Goal: Task Accomplishment & Management: Manage account settings

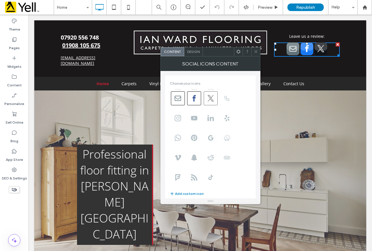
click at [208, 97] on icon at bounding box center [210, 98] width 6 height 6
click at [258, 54] on div at bounding box center [255, 51] width 9 height 9
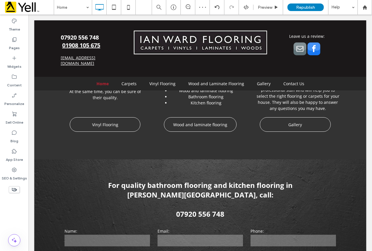
scroll to position [846, 0]
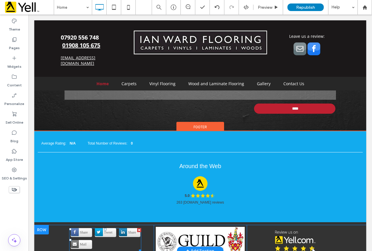
click at [95, 228] on div "Share Tweet Share Mail" at bounding box center [105, 240] width 72 height 24
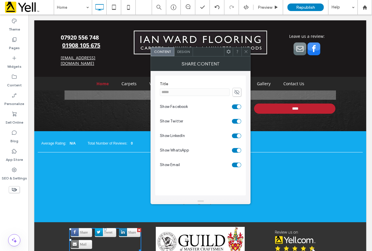
click at [234, 119] on div "toggle" at bounding box center [236, 121] width 9 height 5
click at [244, 55] on span at bounding box center [246, 51] width 4 height 9
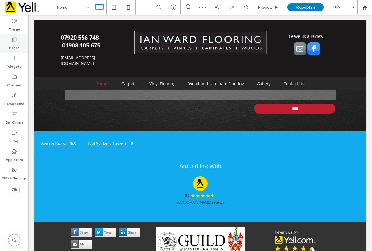
click at [20, 48] on div "Pages" at bounding box center [14, 43] width 28 height 19
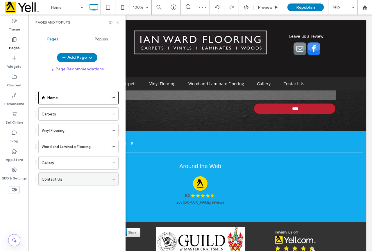
click at [60, 179] on label "Contact Us" at bounding box center [52, 179] width 21 height 10
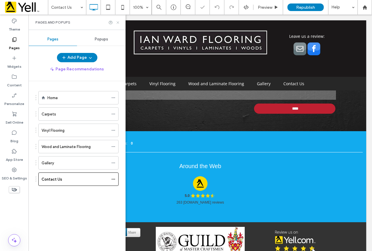
click at [117, 22] on use at bounding box center [117, 22] width 2 height 2
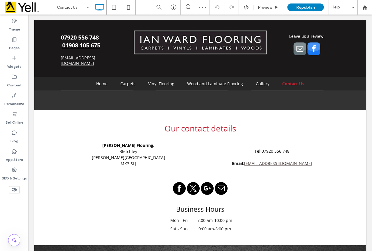
scroll to position [298, 0]
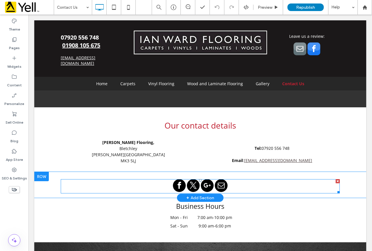
click at [188, 179] on span "twitter" at bounding box center [193, 185] width 13 height 13
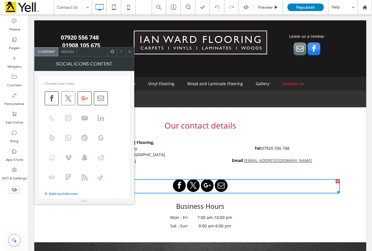
click at [67, 99] on icon at bounding box center [68, 98] width 6 height 6
click at [128, 52] on icon at bounding box center [129, 51] width 4 height 4
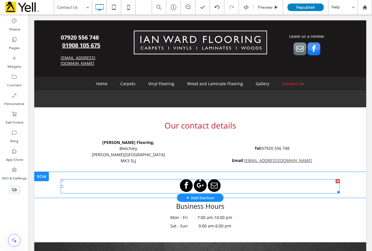
click at [188, 179] on span "facebook" at bounding box center [186, 185] width 13 height 13
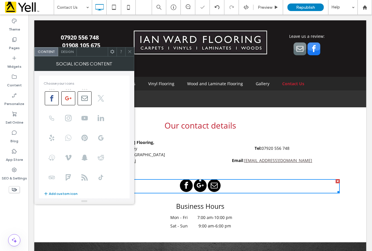
click at [68, 136] on icon at bounding box center [68, 137] width 6 height 6
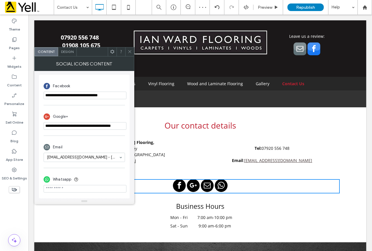
scroll to position [134, 0]
click at [92, 185] on input "phone" at bounding box center [85, 189] width 83 height 8
paste input "**********"
click at [64, 188] on input "phone" at bounding box center [85, 189] width 83 height 8
click at [76, 179] on use at bounding box center [76, 179] width 4 height 4
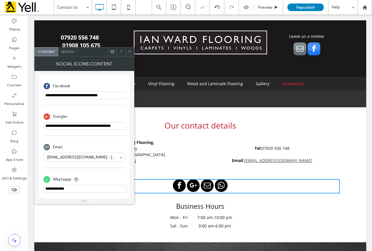
click at [44, 188] on input "phone" at bounding box center [85, 189] width 83 height 8
type input "**********"
click at [106, 175] on div "Whatsapp" at bounding box center [84, 179] width 81 height 11
click at [130, 54] on span at bounding box center [129, 51] width 4 height 9
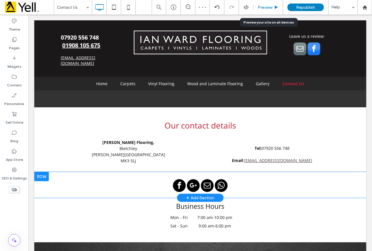
click at [264, 6] on span "Preview" at bounding box center [265, 7] width 15 height 5
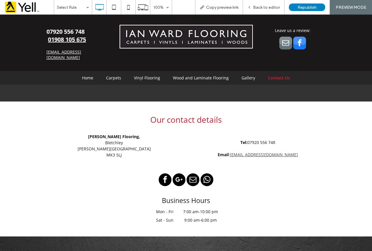
click at [208, 173] on span "whatsapp" at bounding box center [206, 179] width 13 height 13
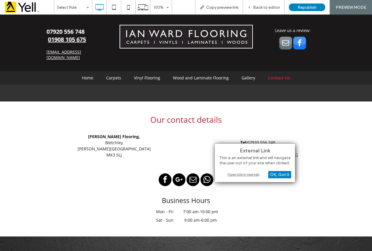
click at [238, 174] on div "Open link in new tab" at bounding box center [254, 174] width 73 height 6
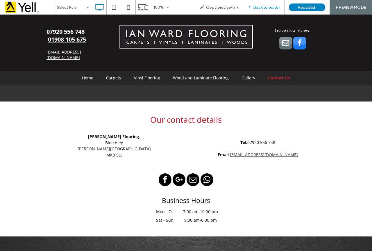
click at [265, 6] on span "Back to editor" at bounding box center [266, 7] width 27 height 5
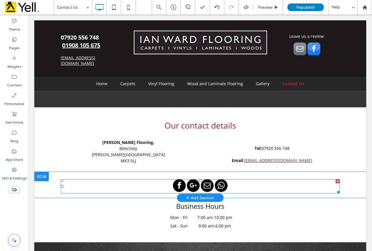
click at [220, 179] on span "whatsapp" at bounding box center [221, 185] width 13 height 13
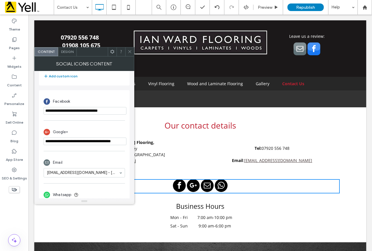
scroll to position [134, 0]
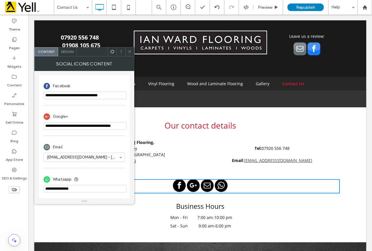
click at [53, 190] on input "phone" at bounding box center [85, 189] width 83 height 8
click at [55, 188] on input "phone" at bounding box center [85, 189] width 83 height 8
type input "**********"
click at [131, 50] on icon at bounding box center [129, 51] width 4 height 4
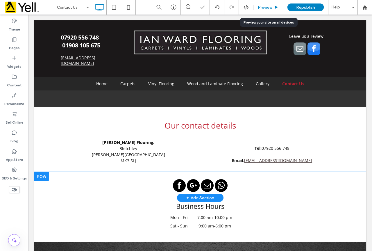
click at [265, 5] on span "Preview" at bounding box center [265, 7] width 15 height 5
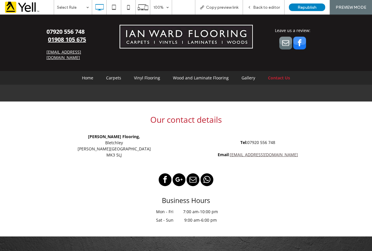
click at [205, 173] on span "whatsapp" at bounding box center [206, 179] width 13 height 13
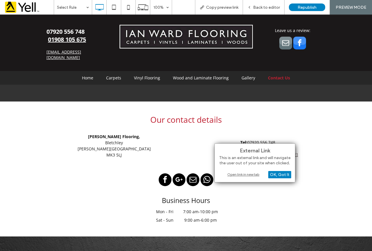
click at [238, 173] on div "Open link in new tab" at bounding box center [254, 174] width 73 height 6
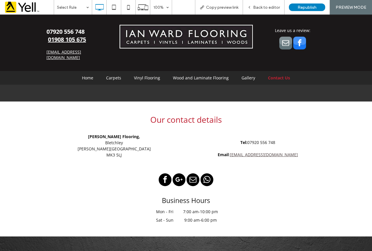
click at [201, 173] on span "whatsapp" at bounding box center [206, 179] width 13 height 13
click at [273, 8] on span "Back to editor" at bounding box center [266, 7] width 27 height 5
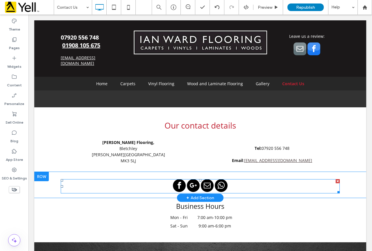
click at [220, 179] on span "whatsapp" at bounding box center [221, 185] width 13 height 13
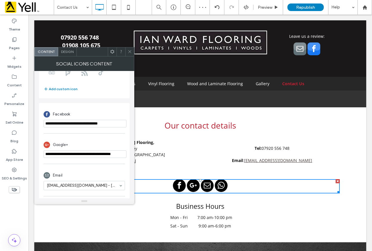
scroll to position [134, 0]
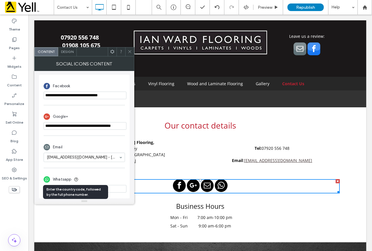
click at [75, 177] on icon at bounding box center [76, 179] width 5 height 5
click at [108, 187] on input "phone" at bounding box center [85, 189] width 83 height 8
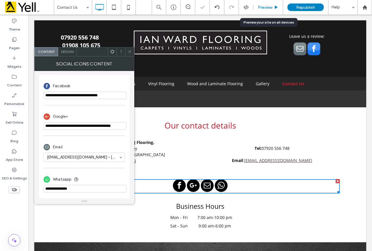
click at [266, 6] on span "Preview" at bounding box center [265, 7] width 15 height 5
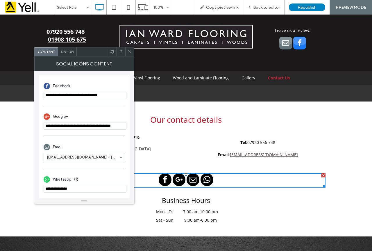
click at [203, 173] on span "whatsapp" at bounding box center [206, 179] width 13 height 13
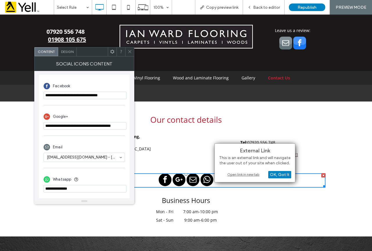
click at [244, 173] on div "Open link in new tab" at bounding box center [254, 174] width 73 height 6
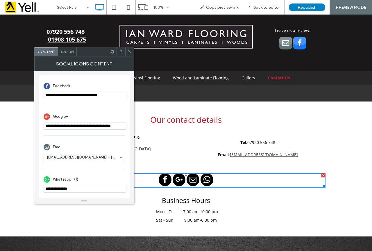
click at [90, 189] on input "phone" at bounding box center [85, 189] width 83 height 8
drag, startPoint x: 78, startPoint y: 203, endPoint x: 34, endPoint y: 186, distance: 47.4
paste input "**********"
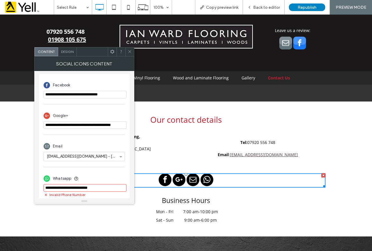
drag, startPoint x: 99, startPoint y: 188, endPoint x: 79, endPoint y: 187, distance: 20.4
click at [79, 187] on input "phone" at bounding box center [85, 188] width 83 height 8
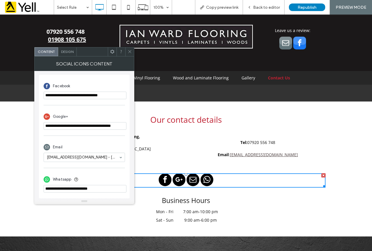
paste input "**********"
click at [82, 187] on input "phone" at bounding box center [85, 189] width 83 height 8
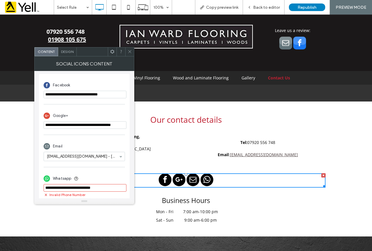
scroll to position [139, 0]
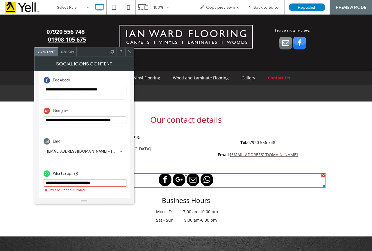
click at [96, 183] on input "phone" at bounding box center [85, 183] width 83 height 8
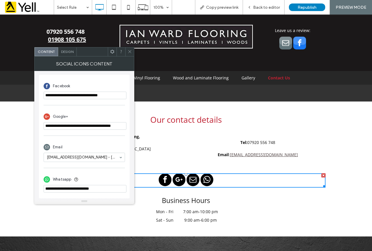
click at [89, 188] on input "phone" at bounding box center [85, 189] width 83 height 8
type input "**********"
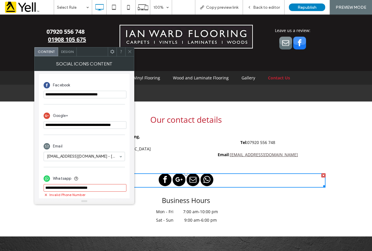
scroll to position [139, 0]
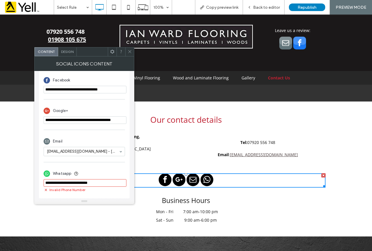
click at [127, 52] on icon at bounding box center [129, 51] width 4 height 4
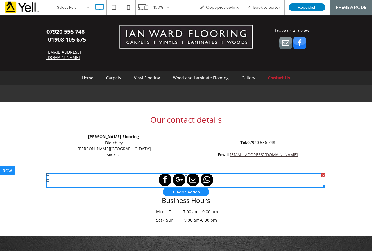
click at [210, 173] on link "whatsapp" at bounding box center [206, 180] width 13 height 14
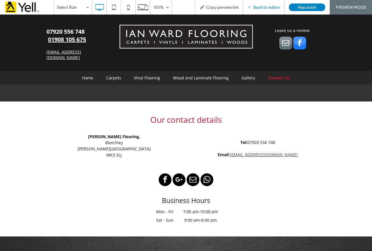
click at [265, 6] on span "Back to editor" at bounding box center [266, 7] width 27 height 5
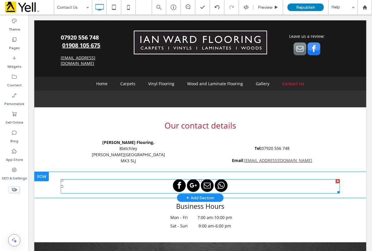
click at [222, 179] on span "whatsapp" at bounding box center [221, 185] width 13 height 13
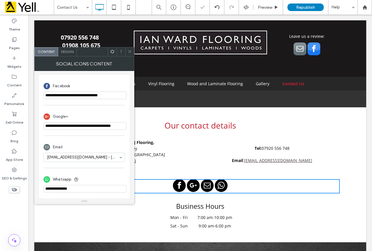
scroll to position [134, 0]
click at [90, 187] on input "phone" at bounding box center [85, 189] width 83 height 8
drag, startPoint x: 74, startPoint y: 201, endPoint x: 30, endPoint y: 186, distance: 46.4
click at [91, 186] on input "phone" at bounding box center [85, 189] width 83 height 8
click at [89, 188] on input "phone" at bounding box center [85, 189] width 83 height 8
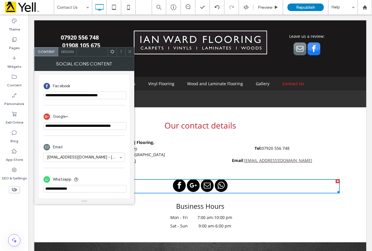
drag, startPoint x: 82, startPoint y: 188, endPoint x: 8, endPoint y: 186, distance: 74.7
click at [8, 186] on body ".wqwq-1{fill:#231f20;} .cls-1q, .cls-2q { fill-rule: evenodd; } .cls-2q { fill:…" at bounding box center [186, 125] width 372 height 251
paste input "**********"
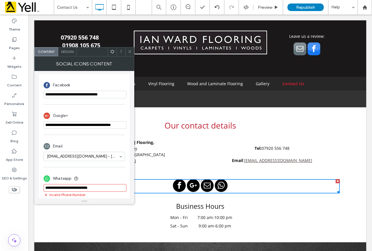
drag, startPoint x: 100, startPoint y: 186, endPoint x: 78, endPoint y: 187, distance: 21.5
click at [78, 187] on input "phone" at bounding box center [85, 188] width 83 height 8
drag, startPoint x: 117, startPoint y: 202, endPoint x: 33, endPoint y: 188, distance: 85.5
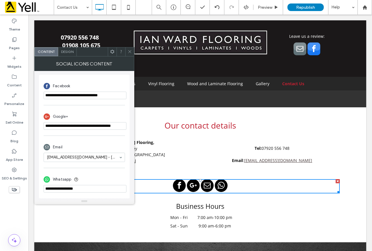
paste input "**********"
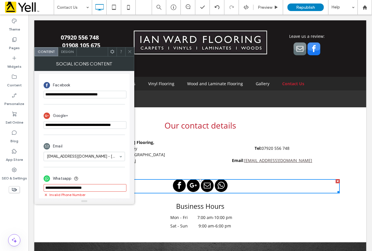
click at [95, 186] on input "phone" at bounding box center [85, 188] width 83 height 8
drag, startPoint x: 105, startPoint y: 187, endPoint x: 73, endPoint y: 186, distance: 32.0
click at [73, 186] on input "phone" at bounding box center [85, 188] width 83 height 8
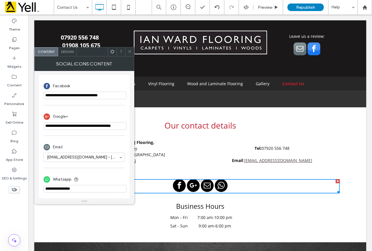
paste input "**********"
click at [91, 188] on input "phone" at bounding box center [85, 189] width 83 height 8
click at [97, 187] on input "phone" at bounding box center [85, 189] width 83 height 8
click at [97, 188] on input "phone" at bounding box center [85, 189] width 83 height 8
click at [96, 188] on input "phone" at bounding box center [85, 189] width 83 height 8
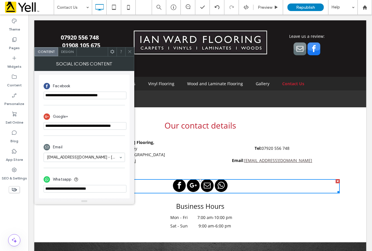
drag, startPoint x: 110, startPoint y: 188, endPoint x: 79, endPoint y: 187, distance: 31.1
click at [79, 187] on input "phone" at bounding box center [85, 189] width 83 height 8
paste input "**"
click at [81, 188] on input "phone" at bounding box center [85, 189] width 83 height 8
click at [96, 188] on input "phone" at bounding box center [85, 189] width 83 height 8
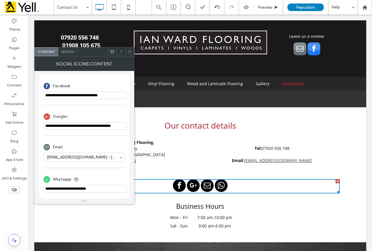
click at [104, 188] on input "phone" at bounding box center [85, 189] width 83 height 8
click at [88, 187] on input "phone" at bounding box center [85, 189] width 83 height 8
click at [112, 188] on input "phone" at bounding box center [85, 189] width 83 height 8
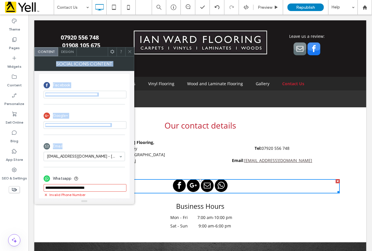
drag, startPoint x: 128, startPoint y: 53, endPoint x: 115, endPoint y: 159, distance: 106.2
click at [115, 159] on div "**********" at bounding box center [84, 125] width 100 height 157
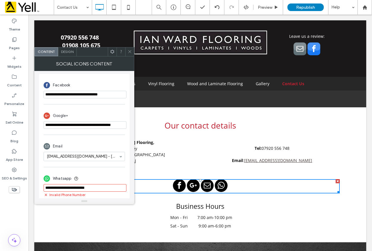
click at [79, 187] on input "phone" at bounding box center [85, 188] width 83 height 8
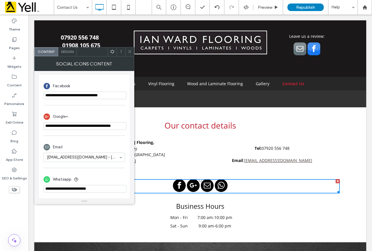
type input "**********"
click at [109, 176] on div "Whatsapp" at bounding box center [84, 179] width 81 height 11
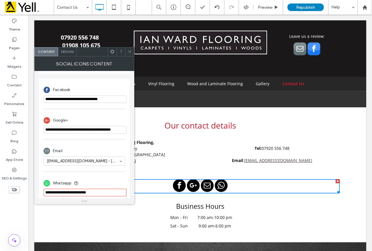
scroll to position [139, 0]
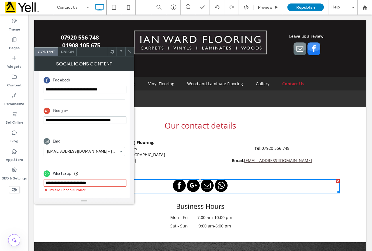
click at [73, 183] on input "phone" at bounding box center [85, 183] width 83 height 8
click at [106, 183] on input "phone" at bounding box center [85, 183] width 83 height 8
click at [102, 172] on div "Whatsapp" at bounding box center [84, 173] width 81 height 11
click at [220, 120] on font "Our contact details" at bounding box center [199, 125] width 71 height 11
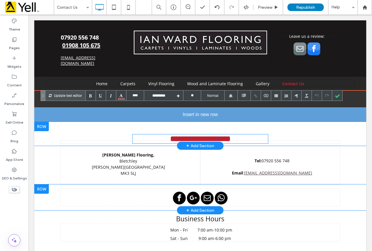
drag, startPoint x: 184, startPoint y: 109, endPoint x: 178, endPoint y: 108, distance: 5.5
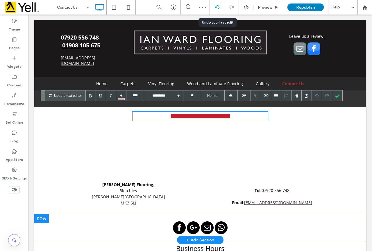
click at [218, 6] on icon at bounding box center [217, 7] width 5 height 5
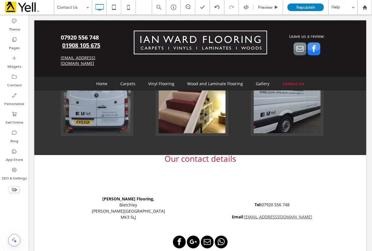
scroll to position [232, 0]
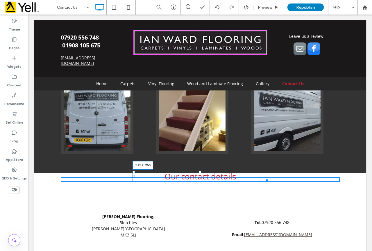
drag, startPoint x: 132, startPoint y: 156, endPoint x: 160, endPoint y: 184, distance: 39.6
click at [132, 170] on div at bounding box center [133, 171] width 2 height 2
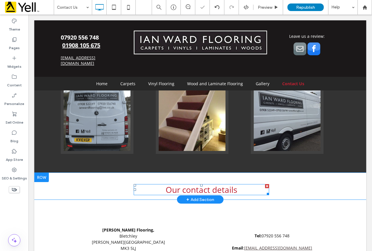
click at [183, 184] on font "Our contact details" at bounding box center [201, 189] width 71 height 11
type input "****"
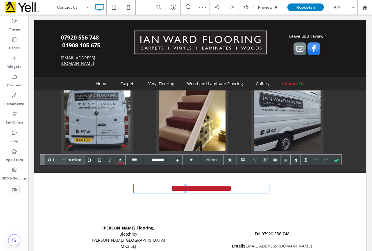
click at [181, 184] on font "**********" at bounding box center [201, 188] width 61 height 8
click at [213, 184] on font "**********" at bounding box center [201, 188] width 61 height 8
click at [247, 184] on div "**********" at bounding box center [201, 188] width 135 height 9
drag, startPoint x: 249, startPoint y: 174, endPoint x: 112, endPoint y: 174, distance: 137.1
click at [112, 177] on div "**********" at bounding box center [200, 185] width 279 height 16
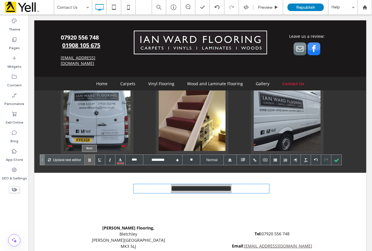
click at [91, 161] on div at bounding box center [90, 160] width 10 height 10
type input "****"
type input "**********"
drag, startPoint x: 209, startPoint y: 194, endPoint x: 236, endPoint y: 207, distance: 30.0
click at [209, 197] on div "Click To Paste Row" at bounding box center [200, 207] width 332 height 21
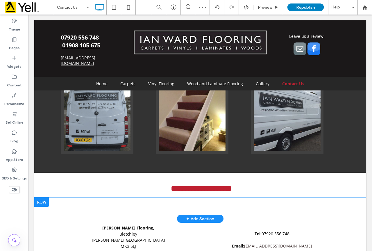
click at [153, 197] on div "Click To Paste Row + Add Section" at bounding box center [200, 207] width 332 height 21
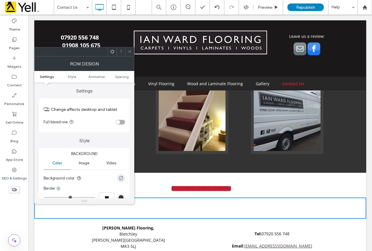
click at [127, 49] on icon at bounding box center [129, 51] width 4 height 4
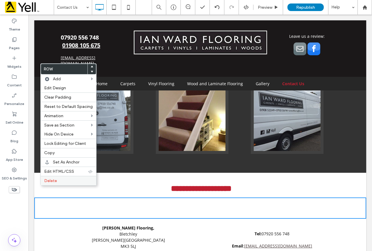
click at [47, 181] on span "Delete" at bounding box center [50, 180] width 13 height 5
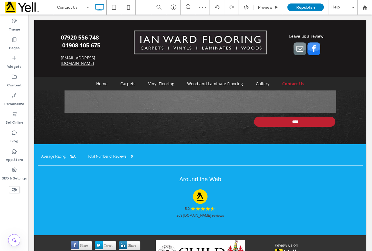
scroll to position [551, 0]
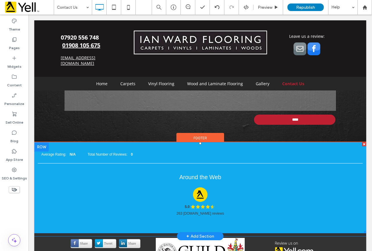
click at [147, 142] on span at bounding box center [200, 187] width 332 height 91
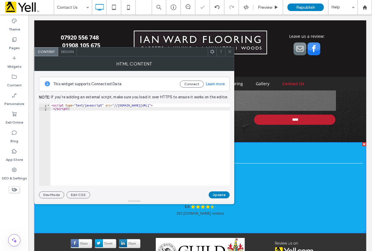
click at [66, 53] on span "Design" at bounding box center [67, 51] width 12 height 4
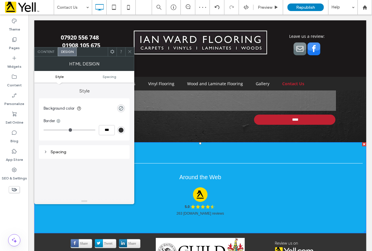
click at [130, 51] on icon at bounding box center [129, 51] width 4 height 4
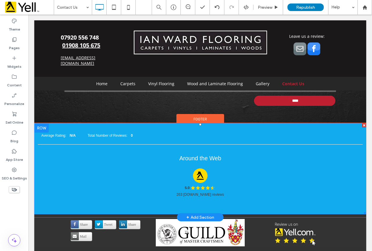
scroll to position [580, 0]
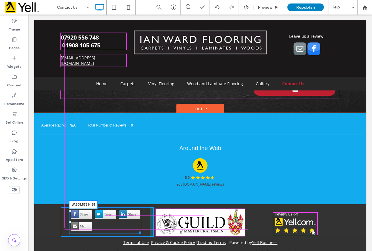
drag, startPoint x: 136, startPoint y: 219, endPoint x: 175, endPoint y: 234, distance: 40.9
click at [141, 229] on div at bounding box center [139, 231] width 4 height 4
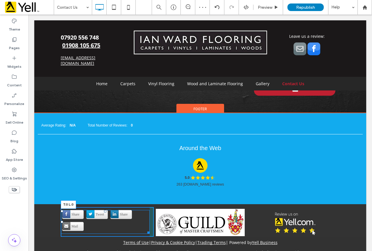
drag, startPoint x: 59, startPoint y: 198, endPoint x: 53, endPoint y: 194, distance: 7.6
click at [53, 194] on div "**********" at bounding box center [200, 185] width 332 height 145
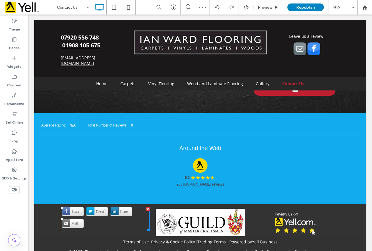
scroll to position [579, 0]
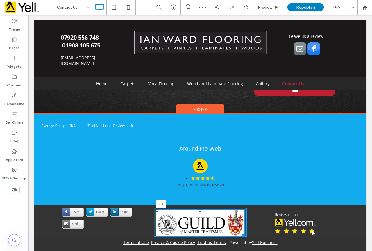
drag, startPoint x: 155, startPoint y: 210, endPoint x: 160, endPoint y: 210, distance: 4.9
click at [160, 210] on div "L:0" at bounding box center [200, 222] width 89 height 27
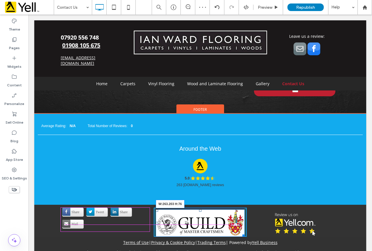
scroll to position [578, 0]
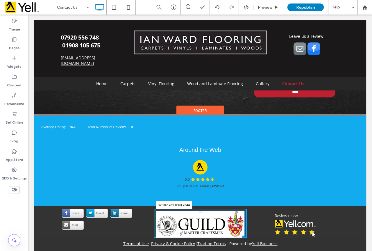
drag, startPoint x: 242, startPoint y: 221, endPoint x: 262, endPoint y: 229, distance: 21.6
click at [233, 214] on div "W:207.781 H:63.7344 Click To Paste" at bounding box center [200, 223] width 93 height 29
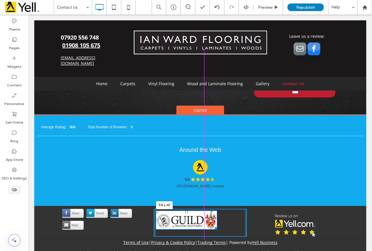
drag, startPoint x: 155, startPoint y: 198, endPoint x: 182, endPoint y: 216, distance: 32.2
click at [158, 210] on div at bounding box center [157, 211] width 2 height 2
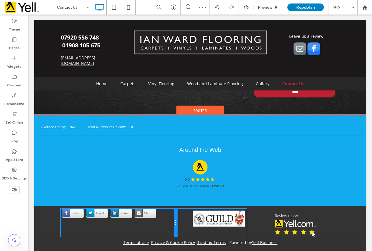
drag, startPoint x: 150, startPoint y: 205, endPoint x: 166, endPoint y: 207, distance: 15.3
click at [166, 209] on div "Share Tweet Share Mail Click To Paste" at bounding box center [119, 223] width 116 height 28
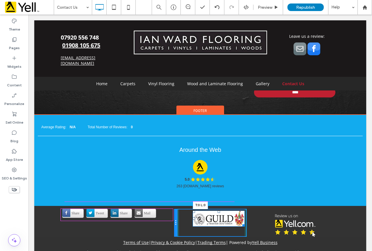
drag, startPoint x: 191, startPoint y: 199, endPoint x: 174, endPoint y: 197, distance: 17.6
click at [174, 209] on div "Share Tweet Share Mail Click To Paste T:0 L:0 Click To Paste Click To Paste" at bounding box center [200, 223] width 279 height 28
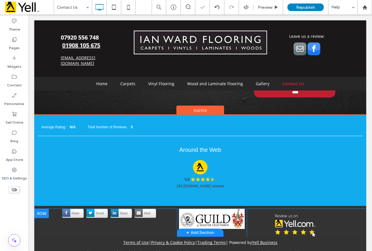
click at [251, 215] on div "Click To Paste" at bounding box center [293, 223] width 93 height 28
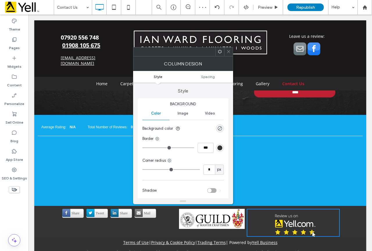
click at [170, 216] on div "Share Tweet Share Mail Click To Paste" at bounding box center [119, 223] width 116 height 28
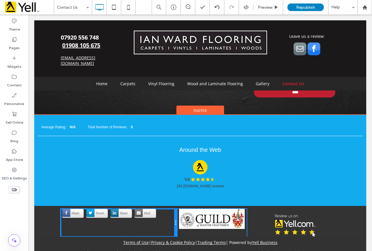
drag, startPoint x: 174, startPoint y: 207, endPoint x: 193, endPoint y: 222, distance: 24.0
click at [164, 209] on div "Share Tweet Share Mail Click To Paste" at bounding box center [119, 223] width 116 height 28
click at [254, 212] on div "Click To Paste" at bounding box center [293, 223] width 93 height 28
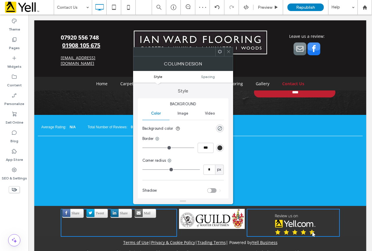
click at [228, 53] on icon at bounding box center [228, 51] width 4 height 4
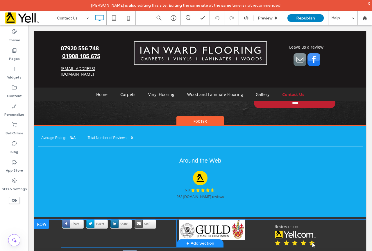
drag, startPoint x: 130, startPoint y: 235, endPoint x: 129, endPoint y: 229, distance: 5.9
click at [129, 229] on div "**********" at bounding box center [200, 196] width 332 height 143
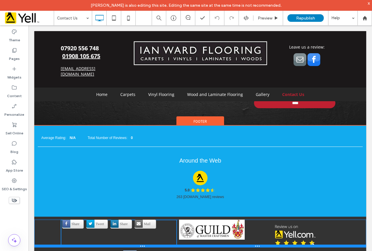
drag, startPoint x: 130, startPoint y: 233, endPoint x: 161, endPoint y: 252, distance: 36.4
click at [130, 227] on div "Share Tweet Share Mail Click To Paste Click To Paste Click To Paste + Add Secti…" at bounding box center [200, 233] width 332 height 28
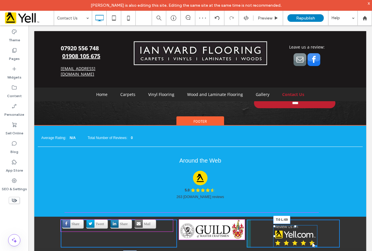
drag, startPoint x: 273, startPoint y: 212, endPoint x: 299, endPoint y: 232, distance: 33.2
click at [273, 225] on div at bounding box center [274, 226] width 2 height 2
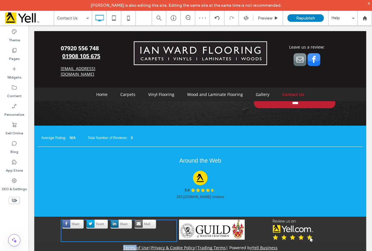
scroll to position [572, 0]
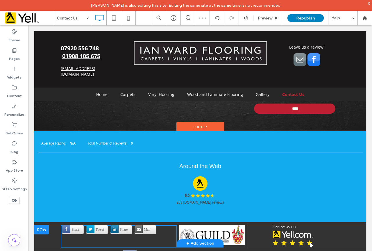
click at [339, 226] on div "Share Tweet Share Mail Click To Paste Click To Paste Click To Paste + Add Secti…" at bounding box center [200, 236] width 332 height 22
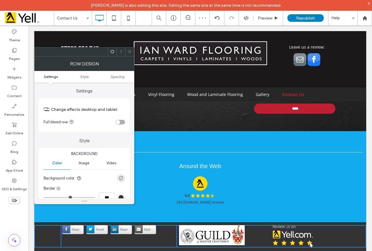
click at [339, 226] on div "Share Tweet Share Mail Click To Paste Click To Paste Click To Paste + Add Secti…" at bounding box center [200, 236] width 332 height 22
click at [318, 192] on div "5.0 Full Star Full Star Full Star Full Star Half Star 263 Yell.com reviews" at bounding box center [200, 193] width 318 height 34
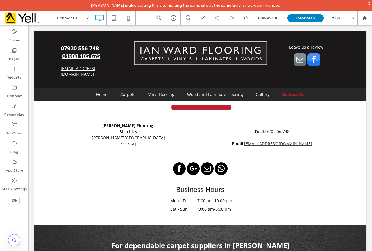
scroll to position [319, 0]
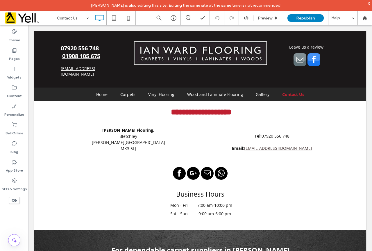
click at [219, 167] on span "whatsapp" at bounding box center [221, 173] width 13 height 13
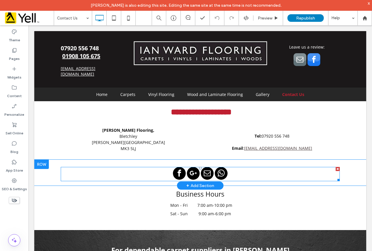
click at [219, 167] on span "whatsapp" at bounding box center [221, 173] width 13 height 13
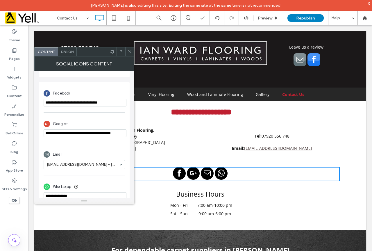
scroll to position [134, 0]
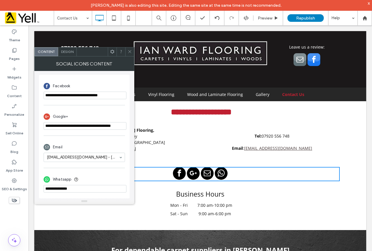
drag, startPoint x: 86, startPoint y: 188, endPoint x: 38, endPoint y: 190, distance: 48.0
click at [39, 190] on div "**********" at bounding box center [84, 134] width 100 height 127
paste input "**********"
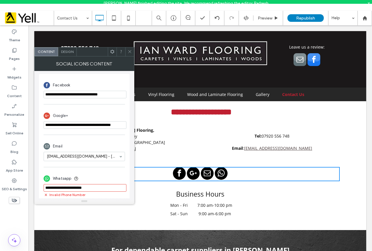
drag, startPoint x: 104, startPoint y: 189, endPoint x: 71, endPoint y: 191, distance: 32.9
click at [71, 191] on input "phone" at bounding box center [85, 188] width 83 height 8
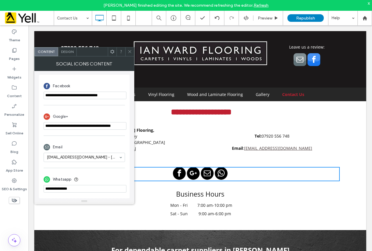
paste input "**********"
click at [84, 189] on input "phone" at bounding box center [85, 189] width 83 height 8
click at [90, 188] on input "phone" at bounding box center [85, 189] width 83 height 8
click at [91, 188] on input "phone" at bounding box center [85, 189] width 83 height 8
click at [107, 188] on input "phone" at bounding box center [85, 189] width 83 height 8
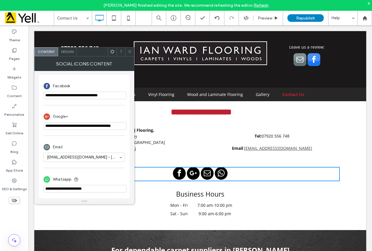
click at [74, 190] on input "phone" at bounding box center [85, 189] width 83 height 8
click at [107, 186] on input "phone" at bounding box center [85, 189] width 83 height 8
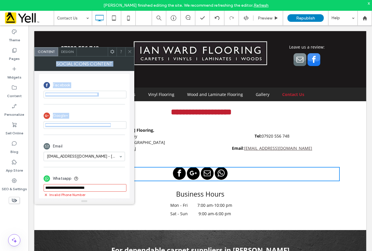
drag, startPoint x: 130, startPoint y: 52, endPoint x: 122, endPoint y: 136, distance: 84.6
click at [122, 136] on div "**********" at bounding box center [84, 125] width 100 height 157
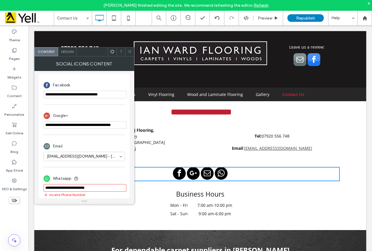
click at [121, 179] on div "Whatsapp" at bounding box center [84, 178] width 81 height 11
click at [114, 190] on input "phone" at bounding box center [85, 188] width 83 height 8
drag, startPoint x: 72, startPoint y: 188, endPoint x: 41, endPoint y: 188, distance: 31.7
click at [41, 188] on div "**********" at bounding box center [84, 138] width 91 height 129
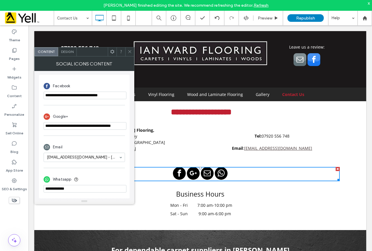
type input "**********"
click at [113, 177] on div "Whatsapp" at bounding box center [84, 179] width 81 height 11
click at [129, 54] on span at bounding box center [129, 51] width 4 height 9
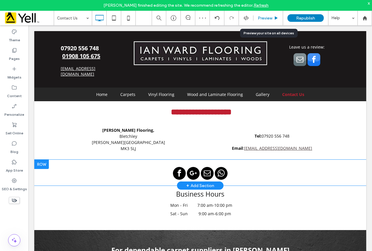
click at [266, 16] on span "Preview" at bounding box center [265, 18] width 15 height 5
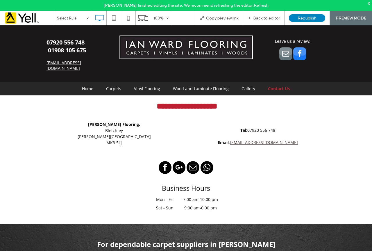
click at [203, 161] on span "whatsapp" at bounding box center [206, 167] width 13 height 13
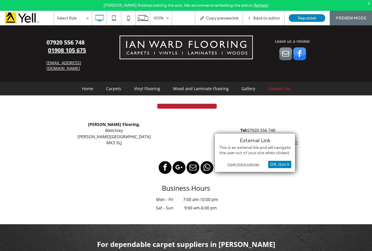
click at [237, 164] on div "Open link in new tab" at bounding box center [254, 164] width 73 height 6
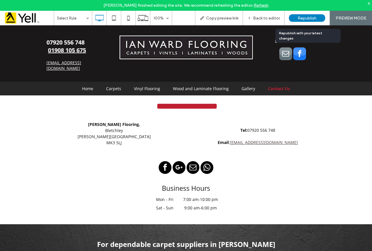
click at [302, 18] on span "Republish" at bounding box center [306, 18] width 19 height 5
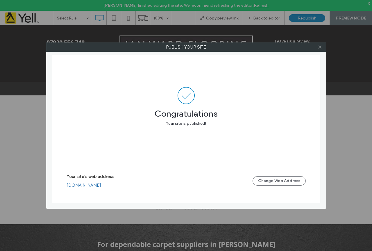
click at [320, 49] on span at bounding box center [319, 47] width 4 height 9
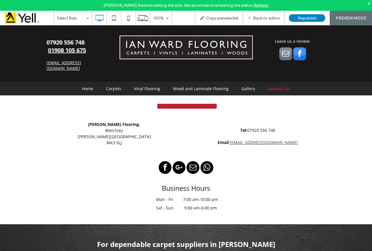
click at [204, 161] on span "whatsapp" at bounding box center [206, 167] width 13 height 13
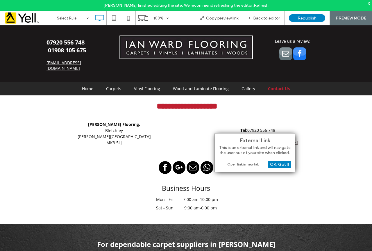
click at [249, 165] on div "Open link in new tab" at bounding box center [254, 164] width 73 height 6
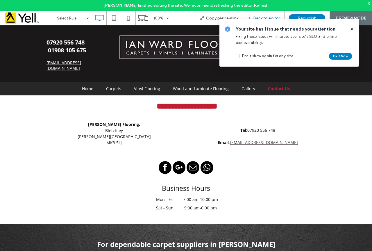
click at [271, 16] on span "Back to editor" at bounding box center [266, 18] width 27 height 5
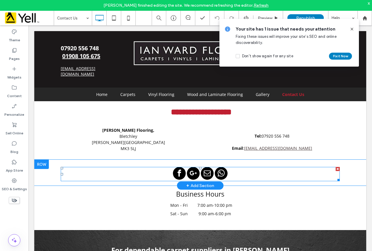
click at [220, 167] on span "whatsapp" at bounding box center [221, 173] width 13 height 13
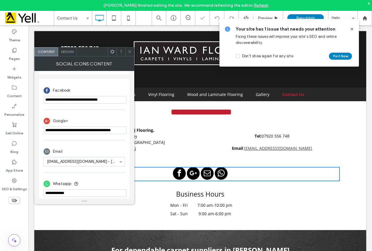
scroll to position [134, 0]
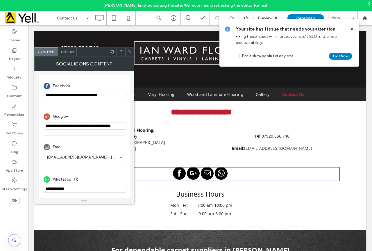
drag, startPoint x: 351, startPoint y: 29, endPoint x: 277, endPoint y: 11, distance: 76.6
click at [351, 29] on icon at bounding box center [351, 29] width 5 height 5
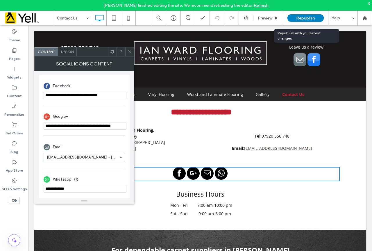
click at [296, 17] on div "Republish" at bounding box center [305, 18] width 36 height 8
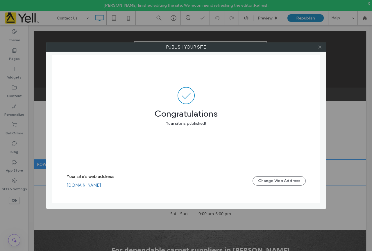
click at [318, 46] on icon at bounding box center [319, 47] width 4 height 4
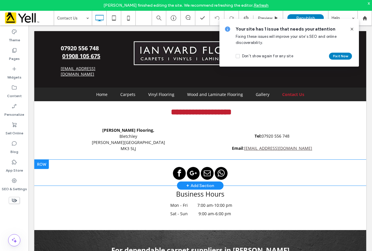
click at [353, 31] on icon at bounding box center [351, 29] width 5 height 5
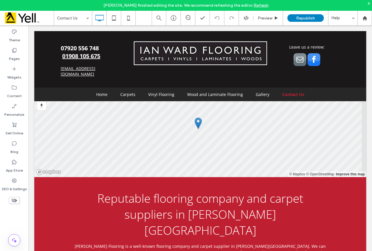
scroll to position [0, 0]
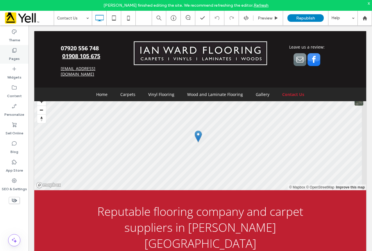
click at [8, 56] on div "Pages" at bounding box center [14, 54] width 28 height 19
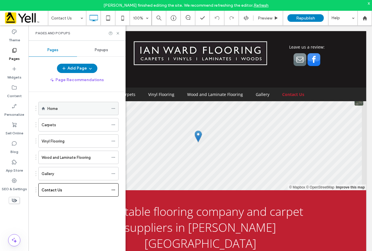
click at [78, 109] on div "Home" at bounding box center [77, 108] width 61 height 6
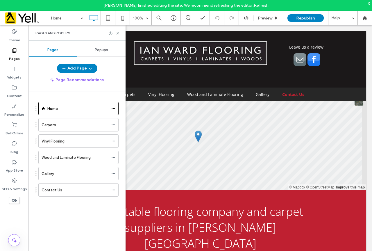
click at [118, 32] on div at bounding box center [186, 125] width 372 height 251
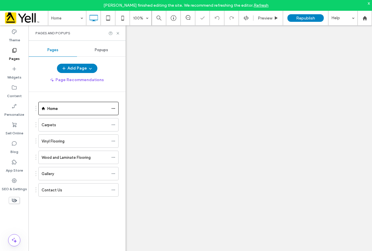
click at [118, 35] on icon at bounding box center [118, 33] width 4 height 4
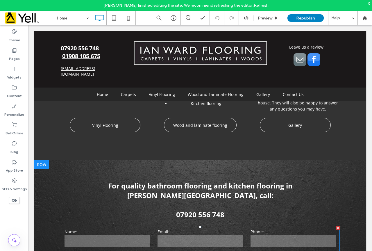
scroll to position [610, 0]
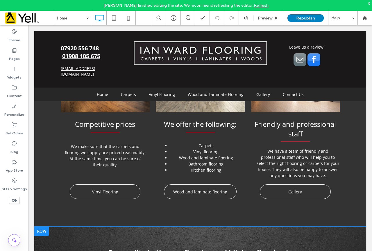
click at [48, 226] on div at bounding box center [41, 230] width 15 height 9
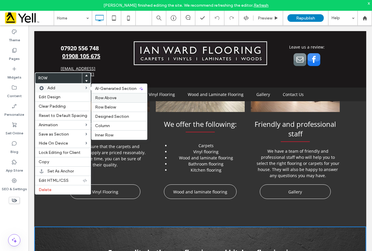
click at [107, 97] on span "Row Above" at bounding box center [105, 97] width 21 height 5
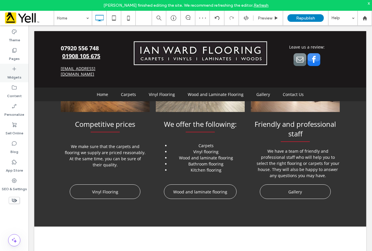
click at [12, 74] on label "Widgets" at bounding box center [14, 76] width 14 height 8
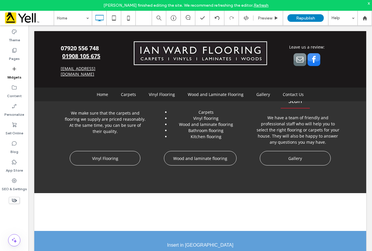
scroll to position [651, 0]
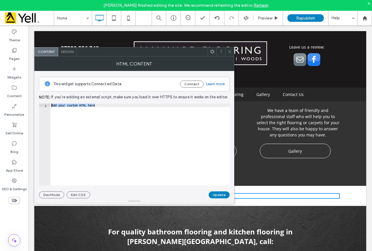
drag, startPoint x: 129, startPoint y: 130, endPoint x: 33, endPoint y: 103, distance: 98.9
paste textarea "**********"
type textarea "**********"
click at [220, 194] on button "Update" at bounding box center [219, 194] width 21 height 7
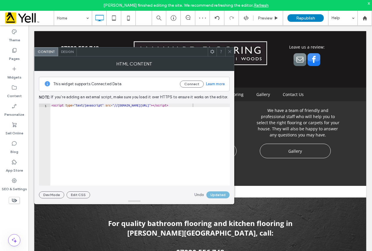
click at [230, 53] on icon at bounding box center [229, 51] width 4 height 4
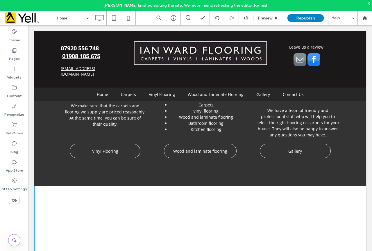
drag, startPoint x: 304, startPoint y: 165, endPoint x: 334, endPoint y: 267, distance: 105.8
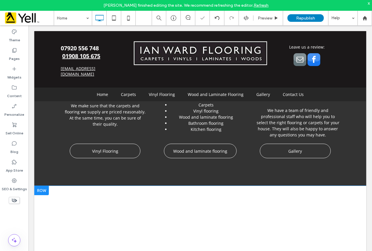
click at [222, 186] on div "Click To Paste Click To Paste Row + Add Section" at bounding box center [200, 230] width 332 height 88
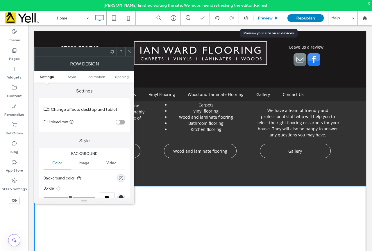
click at [264, 19] on span "Preview" at bounding box center [265, 18] width 15 height 5
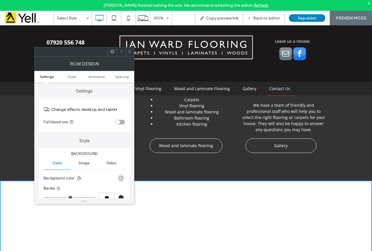
scroll to position [660, 0]
click at [131, 52] on icon at bounding box center [129, 51] width 4 height 4
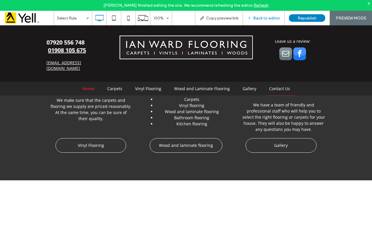
click at [266, 17] on span "Back to editor" at bounding box center [266, 18] width 27 height 5
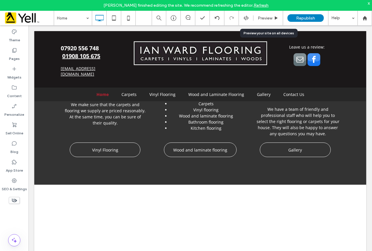
scroll to position [651, 0]
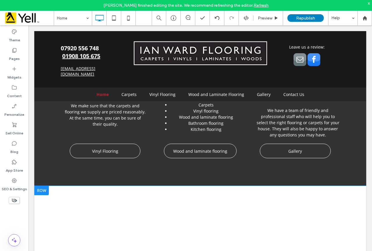
click at [169, 186] on div "Click To Paste Click To Paste Row + Add Section" at bounding box center [200, 230] width 332 height 88
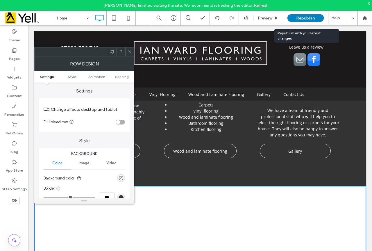
click at [299, 19] on span "Republish" at bounding box center [305, 18] width 19 height 5
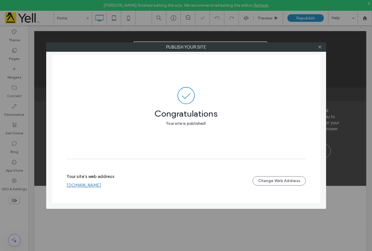
click at [77, 185] on link "[DOMAIN_NAME]" at bounding box center [84, 184] width 35 height 5
click at [320, 46] on icon at bounding box center [319, 47] width 4 height 4
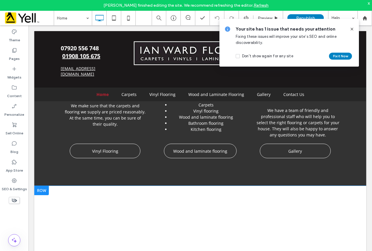
click at [178, 186] on div "Click To Paste Click To Paste Row + Add Section" at bounding box center [200, 230] width 332 height 88
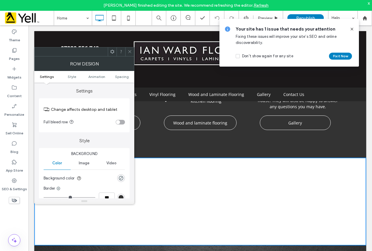
scroll to position [680, 0]
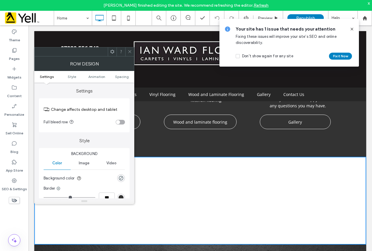
click at [132, 54] on span at bounding box center [129, 51] width 4 height 9
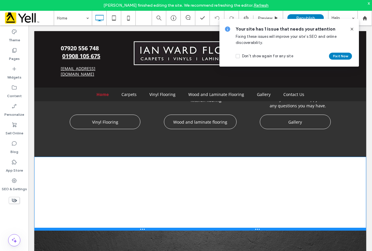
drag, startPoint x: 242, startPoint y: 211, endPoint x: 266, endPoint y: 222, distance: 26.6
click at [237, 227] on div at bounding box center [200, 228] width 332 height 3
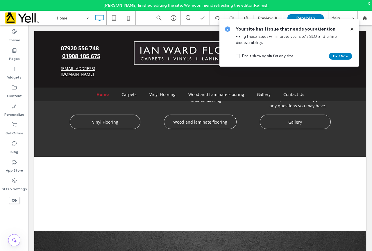
click at [351, 30] on icon at bounding box center [351, 29] width 5 height 5
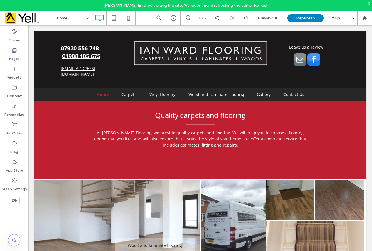
scroll to position [360, 0]
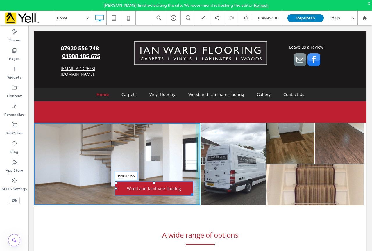
drag, startPoint x: 116, startPoint y: 150, endPoint x: 81, endPoint y: 151, distance: 35.4
click at [115, 181] on div at bounding box center [116, 182] width 2 height 2
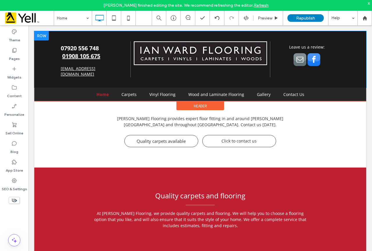
scroll to position [301, 0]
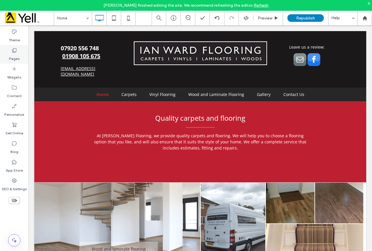
click at [3, 58] on div "Pages" at bounding box center [14, 54] width 28 height 19
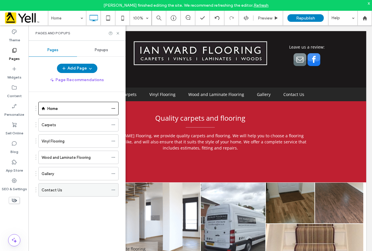
click at [68, 188] on div "Contact Us" at bounding box center [75, 190] width 67 height 6
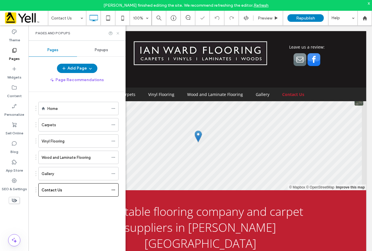
click at [118, 33] on icon at bounding box center [118, 33] width 4 height 4
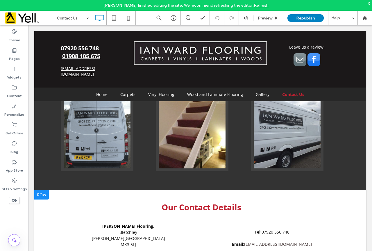
scroll to position [232, 0]
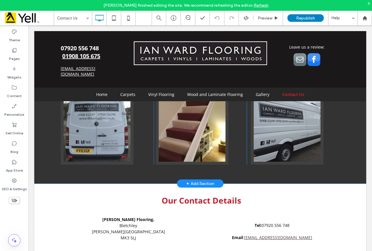
click at [192, 180] on div "+ Add Section" at bounding box center [200, 183] width 28 height 6
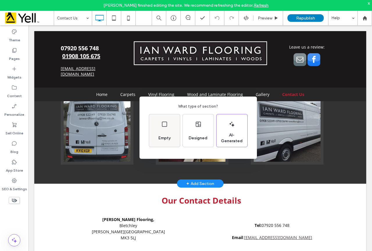
click at [169, 142] on div "Empty" at bounding box center [164, 138] width 17 height 13
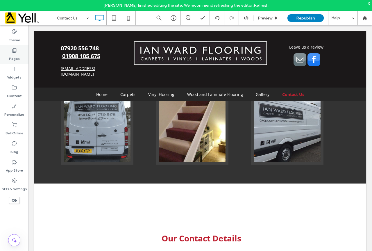
click at [14, 57] on label "Pages" at bounding box center [14, 57] width 11 height 8
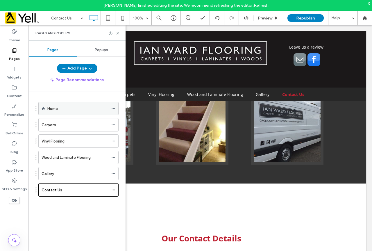
click at [69, 111] on div "Home" at bounding box center [77, 108] width 61 height 6
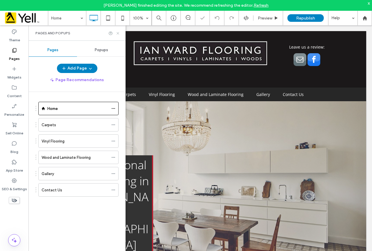
click at [118, 32] on icon at bounding box center [118, 33] width 4 height 4
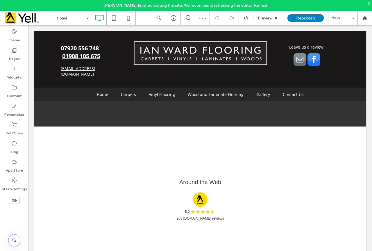
scroll to position [697, 0]
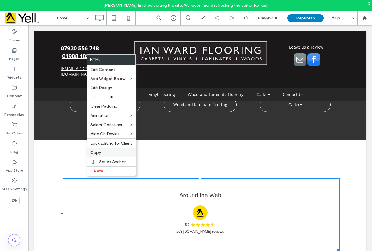
click at [112, 149] on div "Copy" at bounding box center [111, 152] width 49 height 9
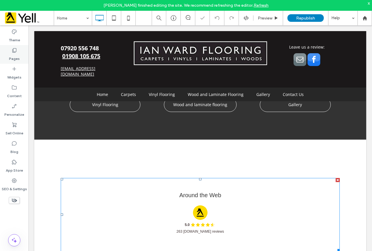
click at [10, 48] on div "Pages" at bounding box center [14, 54] width 28 height 19
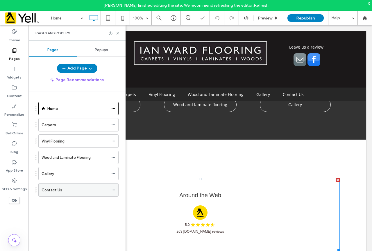
click at [74, 189] on div "Contact Us" at bounding box center [75, 190] width 67 height 6
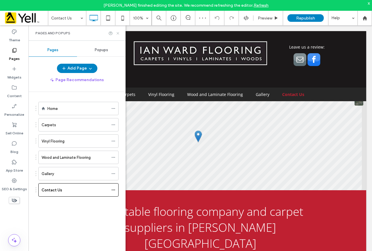
click at [116, 32] on icon at bounding box center [118, 33] width 4 height 4
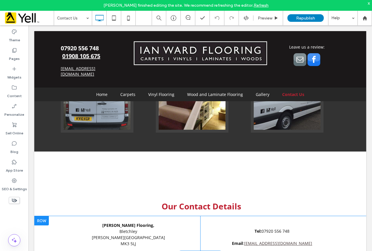
scroll to position [232, 0]
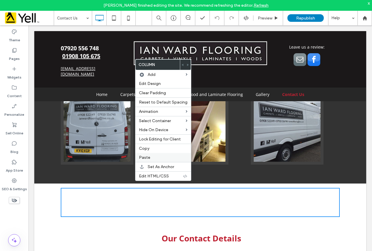
click at [150, 157] on label "Paste" at bounding box center [163, 157] width 48 height 5
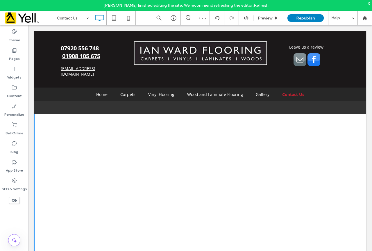
drag, startPoint x: 154, startPoint y: 178, endPoint x: 176, endPoint y: 270, distance: 94.1
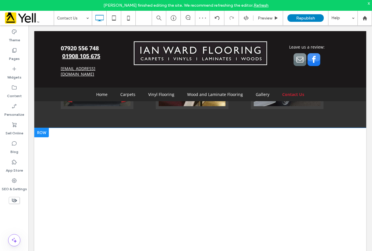
scroll to position [331, 0]
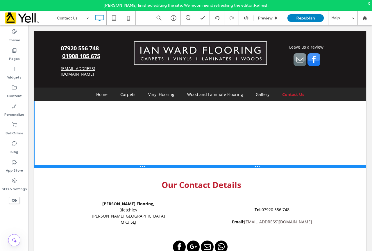
drag, startPoint x: 256, startPoint y: 215, endPoint x: 253, endPoint y: 148, distance: 67.1
click at [253, 165] on div at bounding box center [200, 166] width 332 height 3
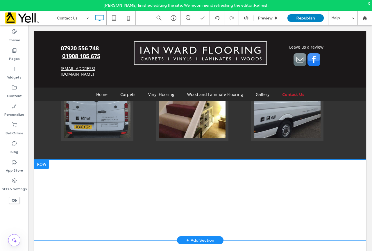
scroll to position [244, 0]
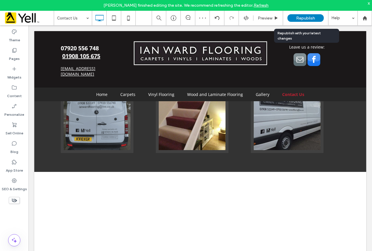
click at [301, 17] on span "Republish" at bounding box center [305, 18] width 19 height 5
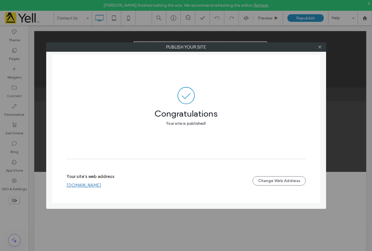
click at [101, 185] on link "[DOMAIN_NAME]" at bounding box center [84, 184] width 35 height 5
click at [321, 50] on span at bounding box center [319, 47] width 4 height 9
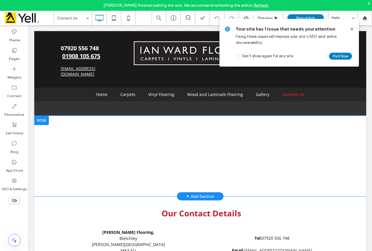
scroll to position [302, 0]
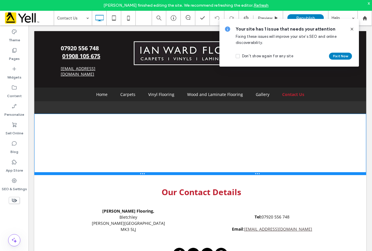
drag, startPoint x: 241, startPoint y: 177, endPoint x: 270, endPoint y: 183, distance: 29.7
click at [241, 172] on div at bounding box center [200, 173] width 332 height 3
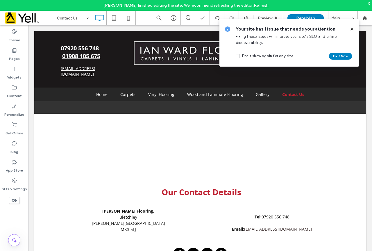
click at [350, 30] on icon at bounding box center [351, 29] width 5 height 5
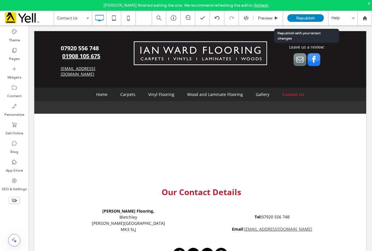
click at [304, 17] on span "Republish" at bounding box center [305, 18] width 19 height 5
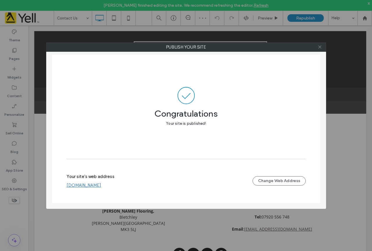
click at [319, 50] on span at bounding box center [319, 47] width 4 height 9
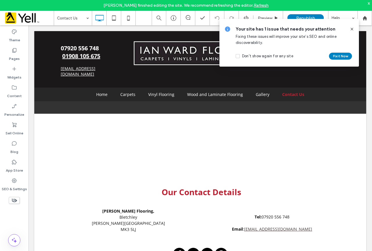
click at [353, 28] on icon at bounding box center [351, 29] width 5 height 5
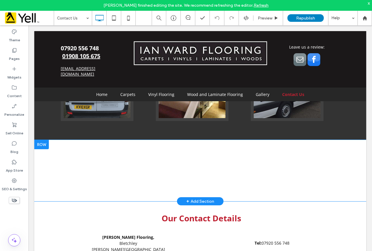
scroll to position [244, 0]
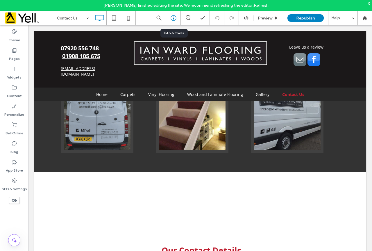
click at [175, 19] on icon at bounding box center [173, 18] width 6 height 6
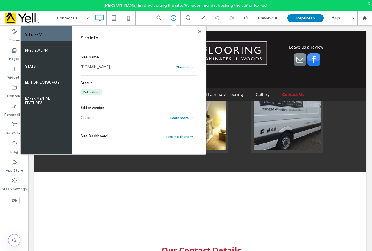
click at [110, 67] on link "[DOMAIN_NAME]" at bounding box center [94, 67] width 29 height 6
click at [197, 35] on div "Site Info" at bounding box center [138, 38] width 117 height 14
click at [200, 29] on div "Site Info Site Name www.ianwardflooring.co.uk Change Status Published Editor ve…" at bounding box center [139, 90] width 134 height 128
click at [199, 34] on div "Site Info Site Name www.ianwardflooring.co.uk Change Status Published Editor ve…" at bounding box center [139, 90] width 134 height 128
click at [199, 32] on use at bounding box center [199, 31] width 3 height 3
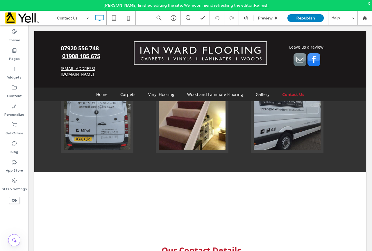
click at [307, 18] on span "Republish" at bounding box center [305, 18] width 19 height 5
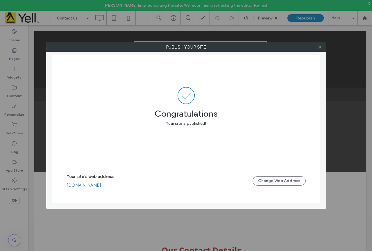
click at [318, 48] on icon at bounding box center [319, 47] width 4 height 4
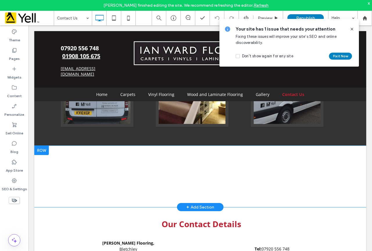
scroll to position [302, 0]
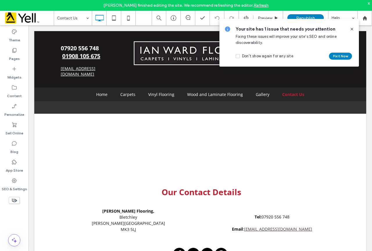
click at [351, 29] on use at bounding box center [351, 29] width 3 height 3
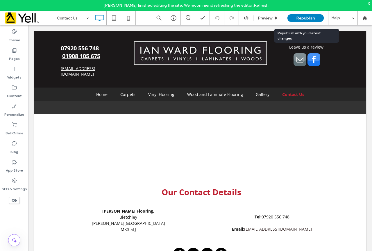
click at [304, 20] on span "Republish" at bounding box center [305, 18] width 19 height 5
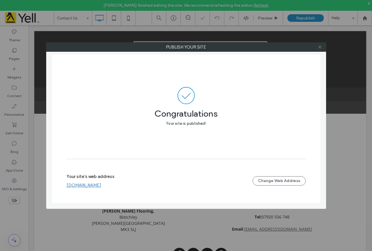
click at [319, 47] on icon at bounding box center [319, 47] width 4 height 4
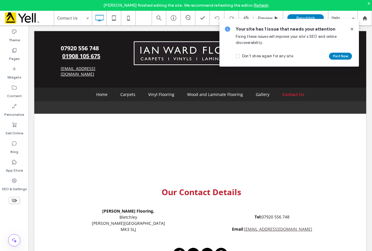
drag, startPoint x: 350, startPoint y: 30, endPoint x: 321, endPoint y: 5, distance: 38.1
click at [350, 30] on icon at bounding box center [351, 29] width 5 height 5
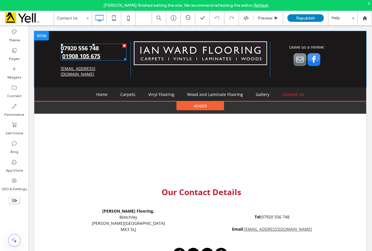
click at [66, 56] on link "01908 105 675" at bounding box center [81, 56] width 38 height 8
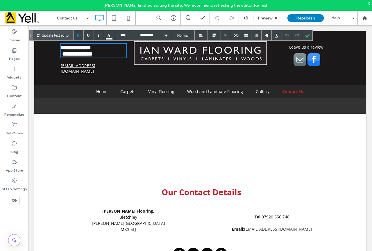
type input "****"
click at [62, 54] on link "**********" at bounding box center [77, 54] width 30 height 6
click at [310, 35] on div at bounding box center [307, 35] width 10 height 10
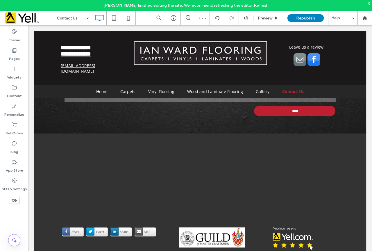
scroll to position [634, 0]
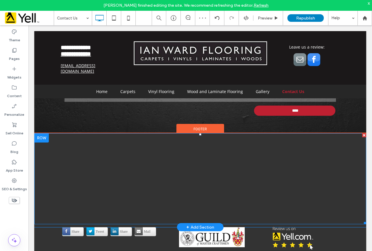
click at [141, 170] on span at bounding box center [200, 178] width 332 height 91
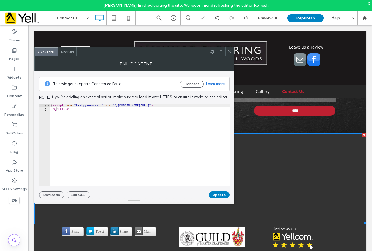
click at [231, 51] on icon at bounding box center [229, 51] width 4 height 4
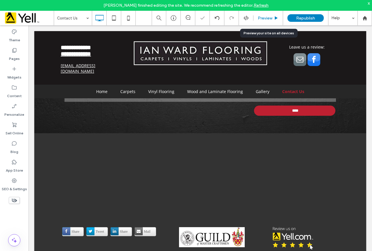
click at [260, 22] on div "Preview" at bounding box center [268, 18] width 30 height 15
click at [262, 17] on span "Preview" at bounding box center [265, 18] width 15 height 5
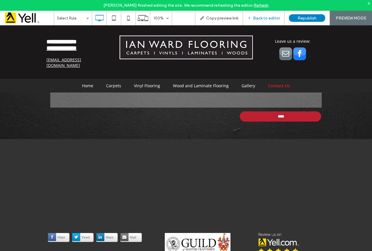
click at [262, 20] on span "Back to editor" at bounding box center [266, 18] width 27 height 5
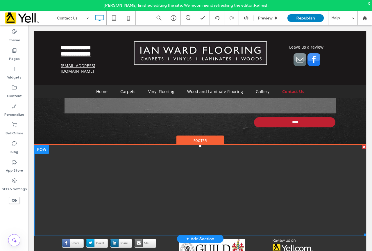
click at [122, 179] on span at bounding box center [200, 190] width 332 height 91
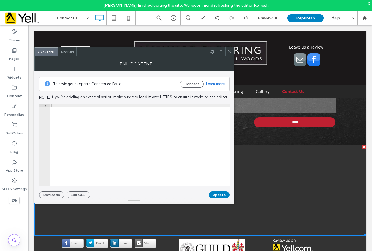
click at [227, 52] on div at bounding box center [229, 51] width 9 height 9
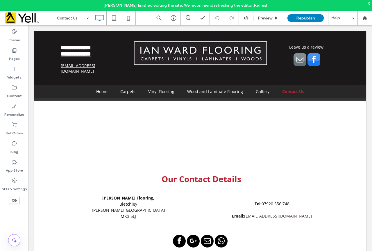
scroll to position [313, 0]
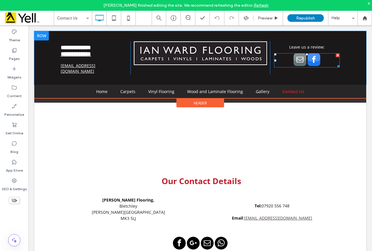
click at [315, 58] on span "facebook" at bounding box center [313, 59] width 13 height 13
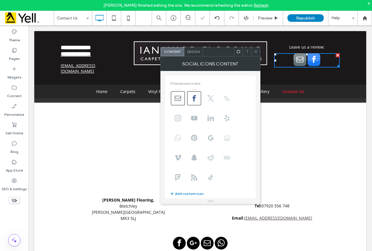
click at [177, 136] on icon at bounding box center [178, 137] width 6 height 6
click at [258, 56] on div at bounding box center [255, 51] width 9 height 9
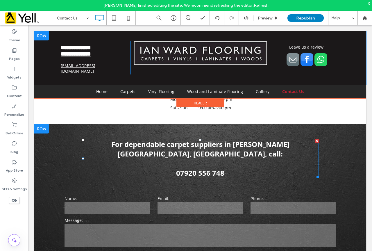
scroll to position [430, 0]
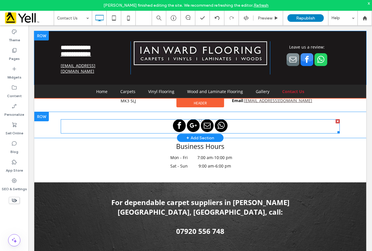
click at [219, 119] on span "whatsapp" at bounding box center [221, 125] width 13 height 13
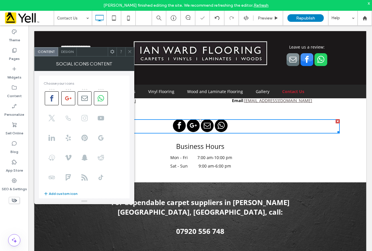
scroll to position [134, 0]
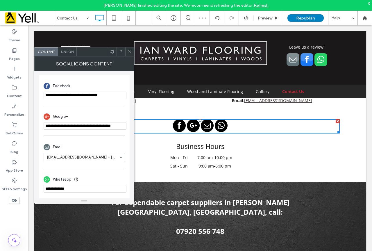
drag, startPoint x: 73, startPoint y: 190, endPoint x: 0, endPoint y: 165, distance: 76.5
click at [28, 190] on body "Fatima Ali finished editing the site. We recommend refreshing the editor. Refre…" at bounding box center [186, 125] width 372 height 251
click at [132, 51] on div at bounding box center [129, 51] width 9 height 9
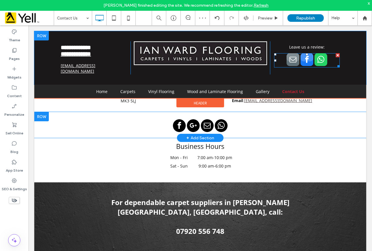
click at [314, 62] on span "whatsapp" at bounding box center [320, 59] width 13 height 13
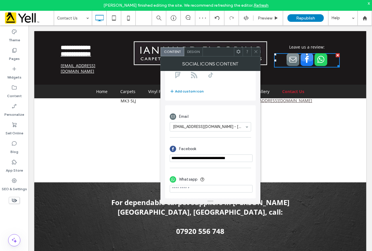
scroll to position [103, 0]
click at [195, 191] on input "phone" at bounding box center [211, 189] width 83 height 8
paste input "**********"
type input "**********"
click at [257, 52] on icon at bounding box center [256, 51] width 4 height 4
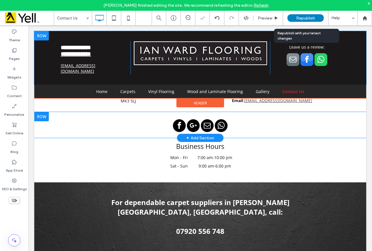
click at [305, 16] on span "Republish" at bounding box center [305, 18] width 19 height 5
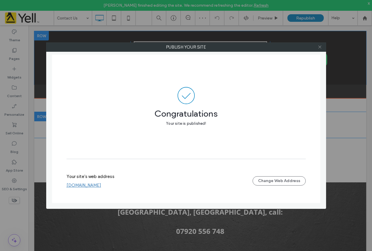
click at [320, 47] on icon at bounding box center [319, 47] width 4 height 4
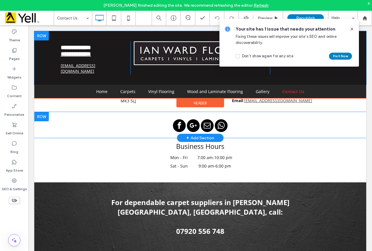
drag, startPoint x: 353, startPoint y: 29, endPoint x: 310, endPoint y: 23, distance: 43.2
click at [353, 29] on icon at bounding box center [351, 29] width 5 height 5
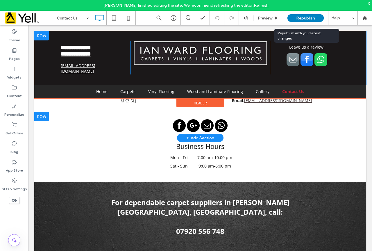
click at [301, 16] on span "Republish" at bounding box center [305, 18] width 19 height 5
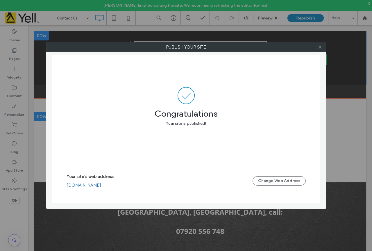
click at [321, 45] on icon at bounding box center [319, 47] width 4 height 4
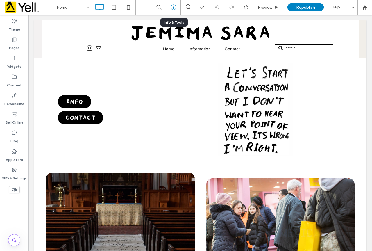
click at [175, 6] on icon at bounding box center [173, 7] width 6 height 6
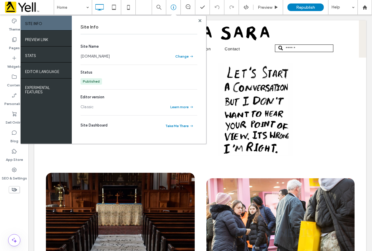
click at [105, 58] on link "[DOMAIN_NAME]" at bounding box center [94, 56] width 29 height 6
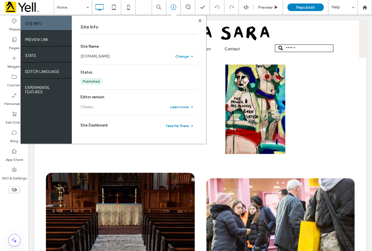
click at [202, 21] on div at bounding box center [199, 20] width 4 height 4
click at [200, 21] on use at bounding box center [199, 20] width 3 height 3
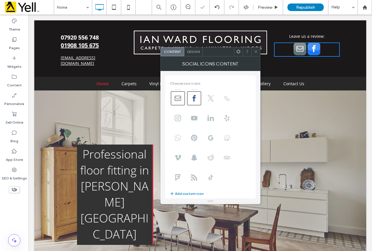
click at [178, 138] on icon at bounding box center [178, 137] width 6 height 6
click at [258, 50] on icon at bounding box center [256, 51] width 4 height 4
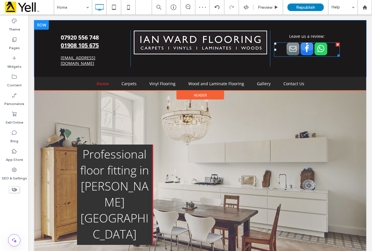
click at [315, 53] on span "whatsapp" at bounding box center [320, 48] width 13 height 13
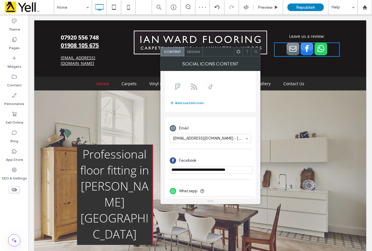
scroll to position [103, 0]
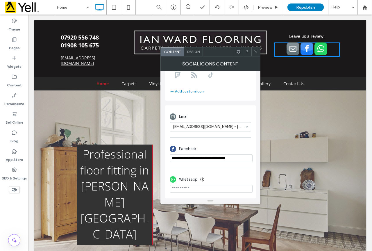
click at [257, 51] on icon at bounding box center [256, 51] width 4 height 4
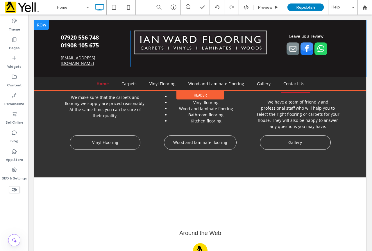
scroll to position [611, 0]
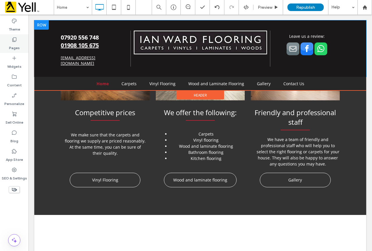
click at [17, 44] on label "Pages" at bounding box center [14, 46] width 11 height 8
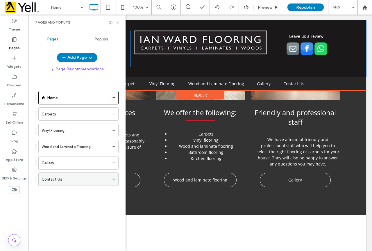
click at [69, 176] on div "Contact Us" at bounding box center [75, 179] width 67 height 6
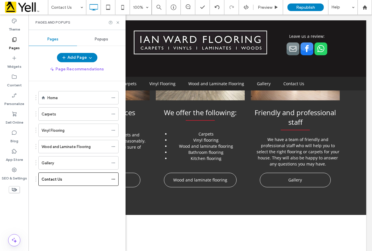
click at [119, 22] on icon at bounding box center [118, 22] width 4 height 4
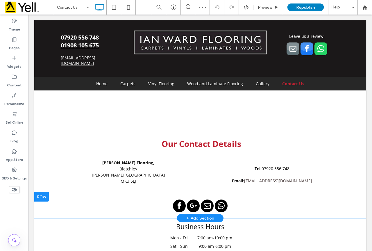
scroll to position [407, 0]
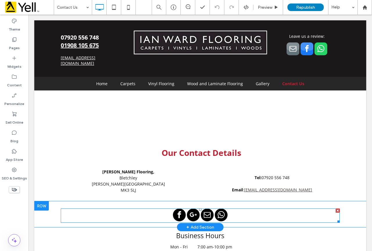
click at [216, 208] on span "whatsapp" at bounding box center [221, 214] width 13 height 13
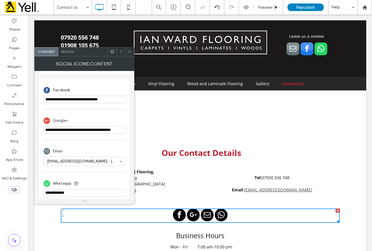
scroll to position [134, 0]
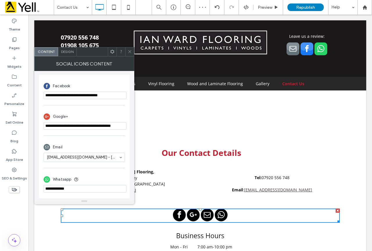
drag, startPoint x: 70, startPoint y: 203, endPoint x: 33, endPoint y: 189, distance: 40.2
click at [320, 49] on span "whatsapp" at bounding box center [320, 48] width 13 height 13
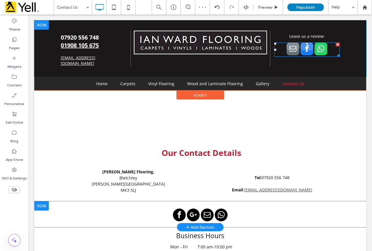
click at [322, 47] on span "whatsapp" at bounding box center [320, 48] width 13 height 13
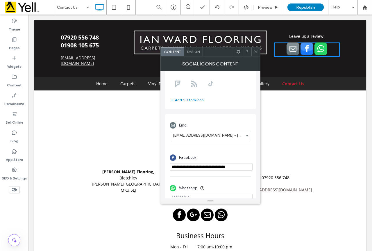
scroll to position [103, 0]
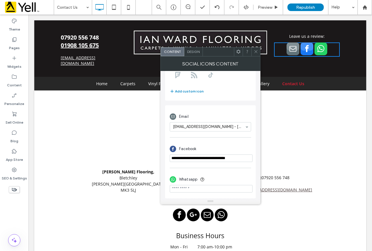
drag, startPoint x: 205, startPoint y: 188, endPoint x: 170, endPoint y: 187, distance: 35.1
click at [164, 188] on div "**********" at bounding box center [210, 134] width 100 height 127
paste input "**********"
type input "**********"
click at [256, 49] on icon at bounding box center [256, 51] width 4 height 4
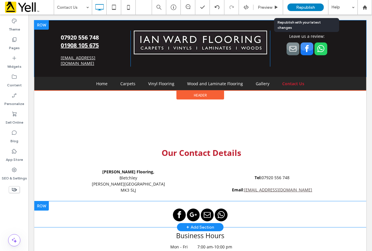
click at [302, 6] on span "Republish" at bounding box center [305, 7] width 19 height 5
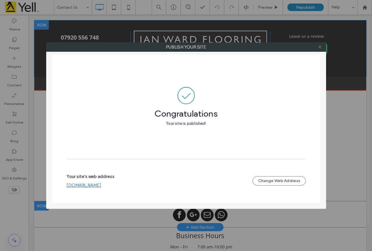
click at [318, 45] on icon at bounding box center [319, 47] width 4 height 4
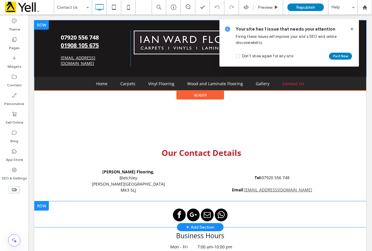
click at [352, 29] on icon at bounding box center [351, 29] width 5 height 5
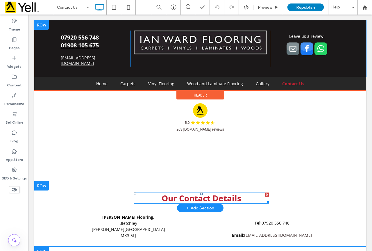
scroll to position [232, 0]
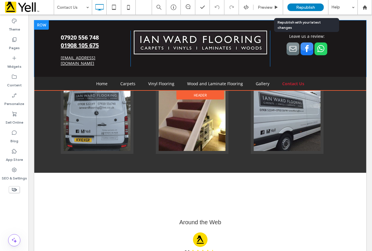
click at [304, 3] on div "Republish" at bounding box center [305, 7] width 36 height 8
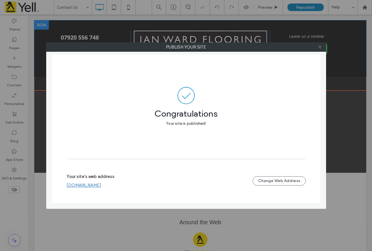
click at [321, 45] on icon at bounding box center [319, 47] width 4 height 4
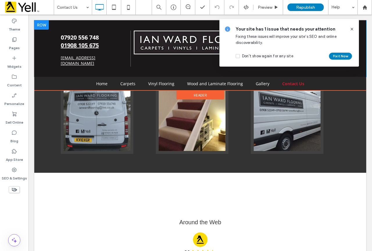
click at [350, 30] on icon at bounding box center [351, 29] width 5 height 5
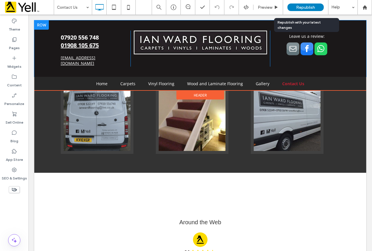
click at [303, 2] on div "Republish" at bounding box center [305, 7] width 36 height 15
click at [303, 3] on div "Republish" at bounding box center [305, 7] width 36 height 8
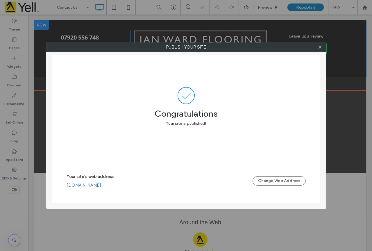
click at [317, 48] on div at bounding box center [319, 47] width 9 height 9
click at [319, 48] on icon at bounding box center [319, 47] width 4 height 4
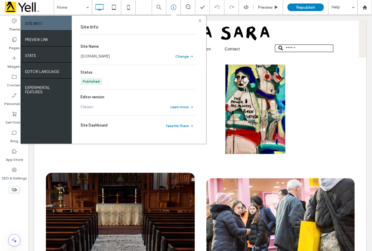
click at [199, 22] on span at bounding box center [199, 20] width 3 height 4
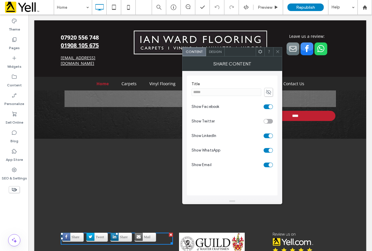
click at [268, 121] on div "toggle" at bounding box center [267, 121] width 9 height 5
click at [264, 121] on div "toggle" at bounding box center [267, 121] width 9 height 5
click at [96, 233] on span "Tweet" at bounding box center [96, 237] width 19 height 8
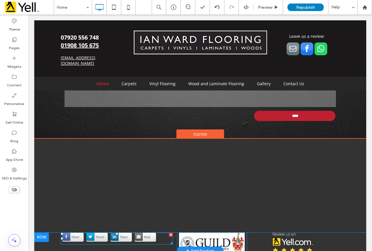
click at [91, 233] on span "Tweet" at bounding box center [96, 237] width 19 height 8
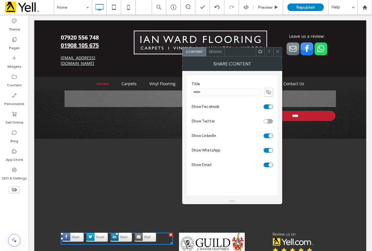
click at [215, 53] on span "Design" at bounding box center [215, 51] width 12 height 4
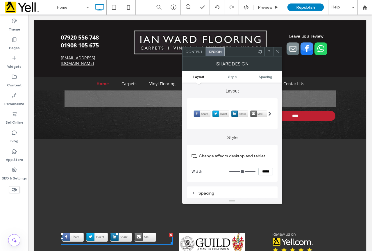
click at [266, 114] on div at bounding box center [270, 113] width 12 height 26
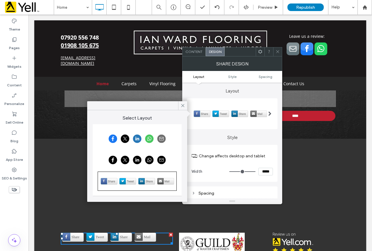
click at [156, 139] on div at bounding box center [136, 138] width 77 height 17
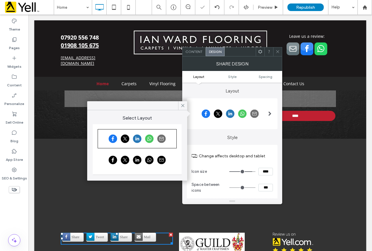
type input "**"
type input "****"
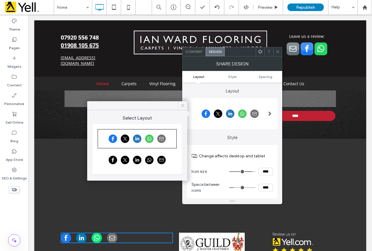
click at [181, 108] on span at bounding box center [182, 105] width 5 height 9
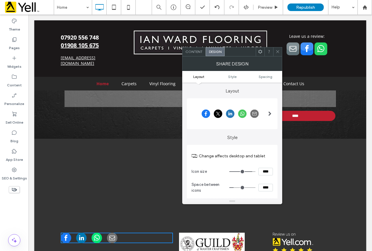
click at [195, 50] on span "Content" at bounding box center [193, 51] width 17 height 4
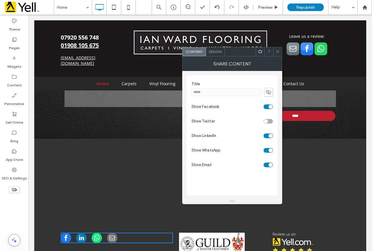
click at [267, 122] on div "toggle" at bounding box center [266, 121] width 4 height 4
click at [267, 121] on div "toggle" at bounding box center [267, 121] width 9 height 5
click at [97, 232] on span at bounding box center [96, 237] width 11 height 11
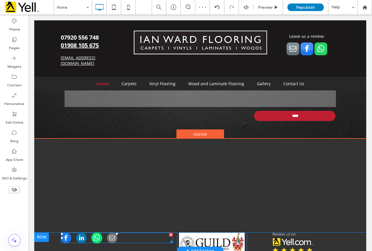
click at [98, 232] on span at bounding box center [96, 237] width 11 height 11
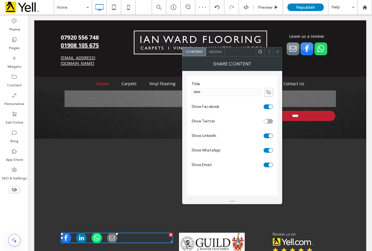
click at [214, 50] on span "Design" at bounding box center [215, 51] width 12 height 4
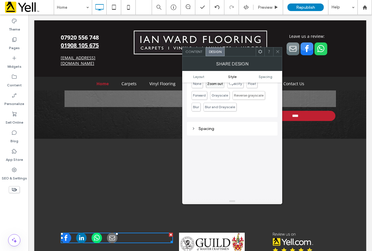
scroll to position [145, 0]
click at [277, 51] on icon at bounding box center [277, 51] width 4 height 4
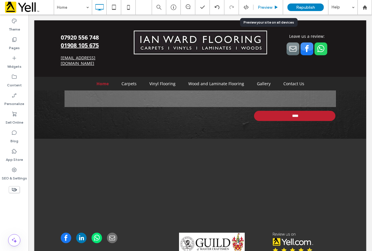
click at [262, 6] on span "Preview" at bounding box center [265, 7] width 15 height 5
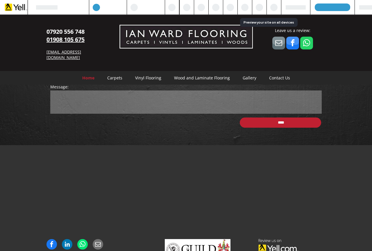
scroll to position [987, 0]
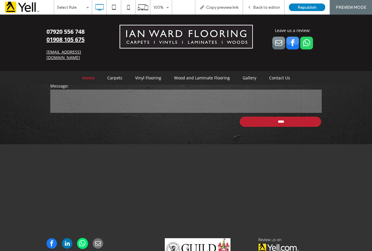
click at [81, 238] on span at bounding box center [82, 243] width 11 height 11
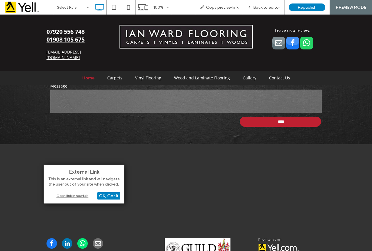
click at [84, 194] on div "Open link in new tab" at bounding box center [84, 195] width 73 height 6
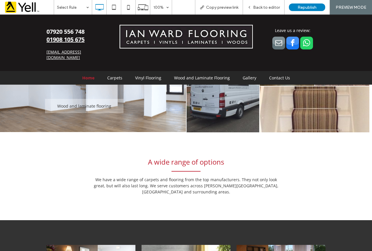
scroll to position [406, 0]
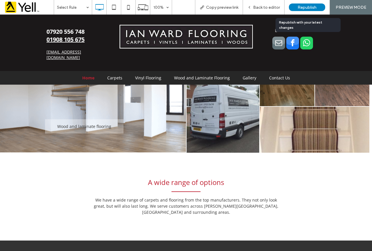
click at [303, 6] on span "Republish" at bounding box center [306, 7] width 19 height 5
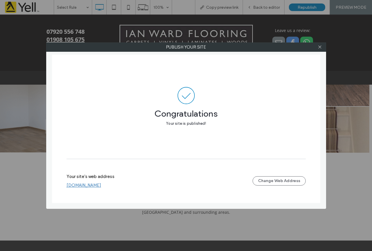
click at [322, 48] on div at bounding box center [319, 47] width 9 height 9
click at [319, 48] on icon at bounding box center [319, 47] width 4 height 4
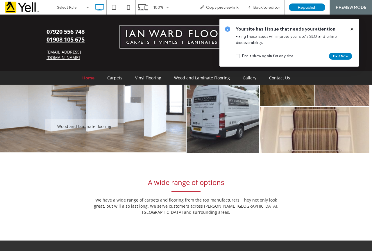
click at [351, 27] on icon at bounding box center [351, 29] width 5 height 5
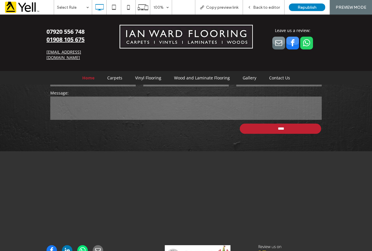
scroll to position [987, 0]
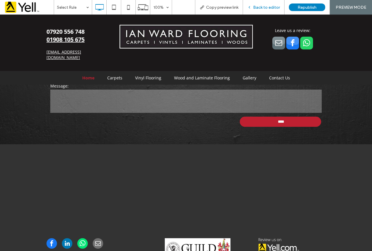
click at [269, 7] on span "Back to editor" at bounding box center [266, 7] width 27 height 5
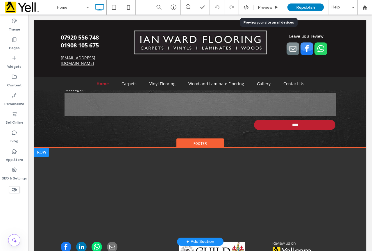
scroll to position [977, 0]
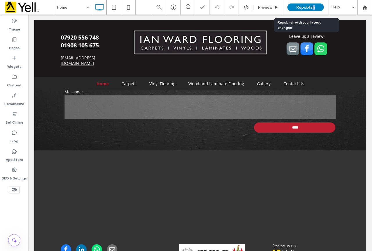
click at [313, 9] on div "Republish" at bounding box center [305, 7] width 36 height 8
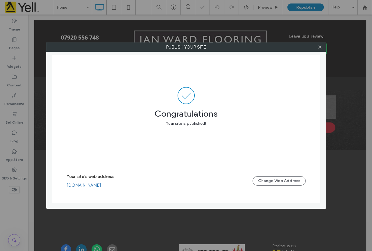
click at [317, 49] on div at bounding box center [319, 47] width 9 height 9
click at [318, 48] on icon at bounding box center [319, 47] width 4 height 4
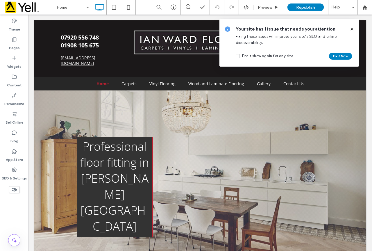
scroll to position [0, 0]
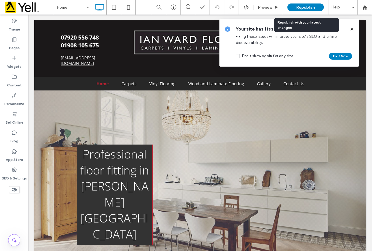
click at [304, 6] on span "Republish" at bounding box center [305, 7] width 19 height 5
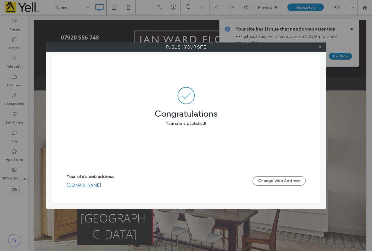
click at [321, 46] on icon at bounding box center [319, 47] width 4 height 4
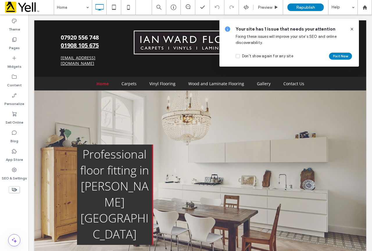
click at [351, 28] on icon at bounding box center [351, 29] width 5 height 5
